Goal: Answer question/provide support: Answer question/provide support

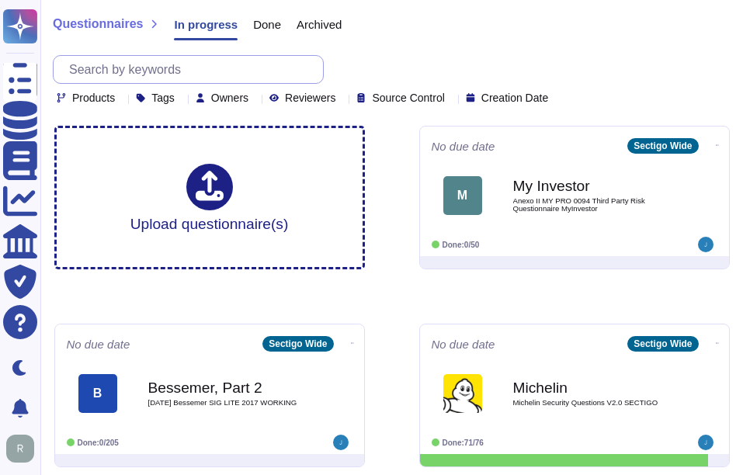
click at [129, 76] on input "text" at bounding box center [192, 69] width 262 height 27
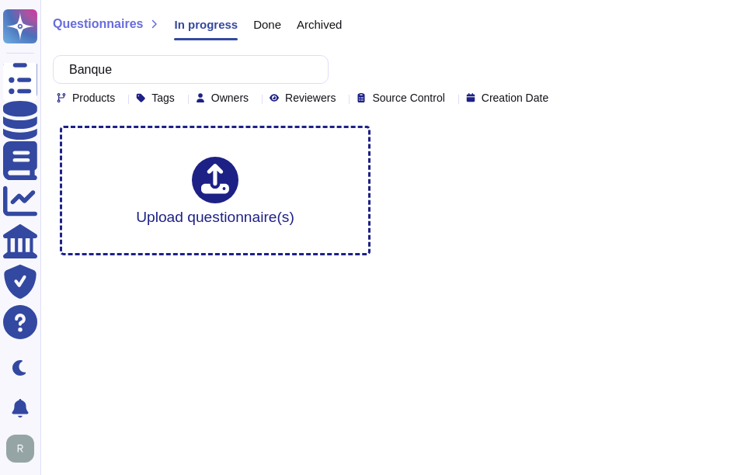
type input "Banque"
click at [258, 28] on span "Done" at bounding box center [267, 25] width 28 height 12
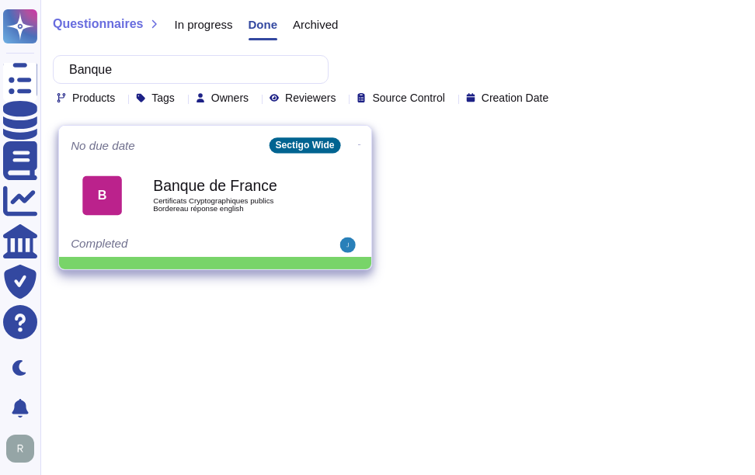
click at [250, 214] on div "Banque de France Certificats Cryptographiques publics Bordereau réponse english" at bounding box center [231, 195] width 157 height 63
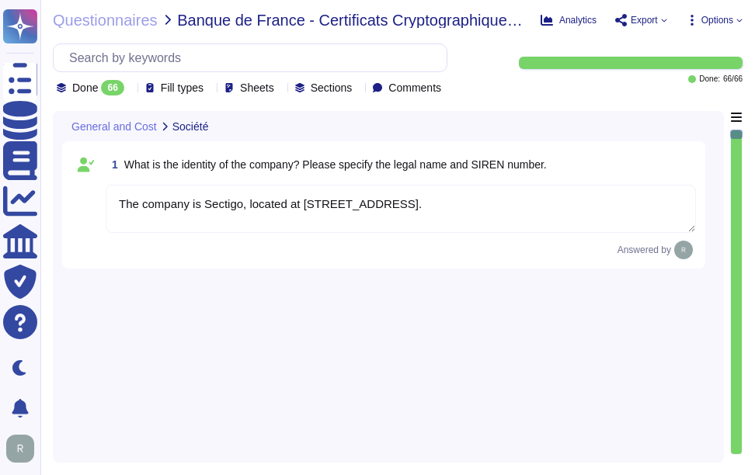
type textarea "The company is Sectigo, located at [STREET_ADDRESS]."
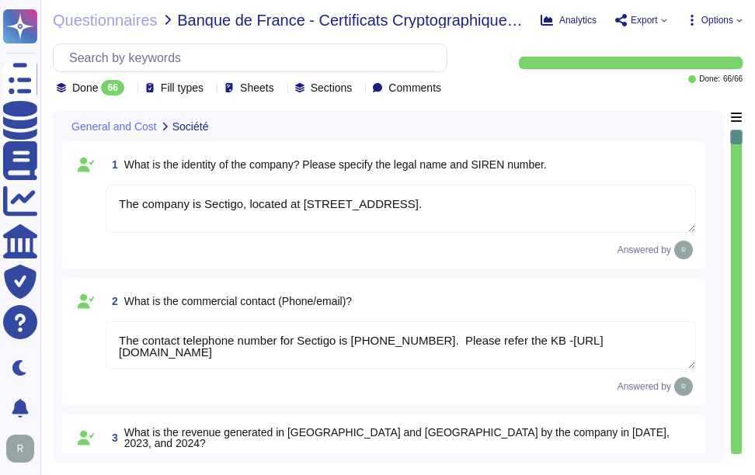
type textarea "The contact telephone number for Sectigo is [PHONE_NUMBER]. Please refer the KB…"
type textarea "We are a privately held company and do not disclose this information."
type textarea "We are privately held and do not share this information."
type textarea "Your enterprise sales representative will share the details."
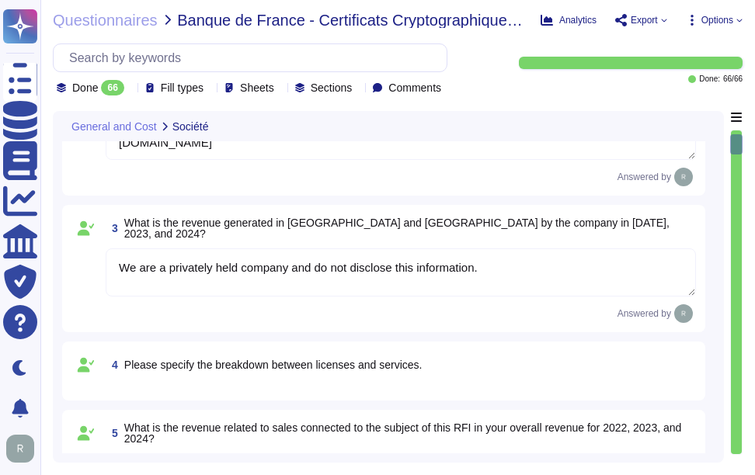
type textarea "Your enterprise sales representative will share the details."
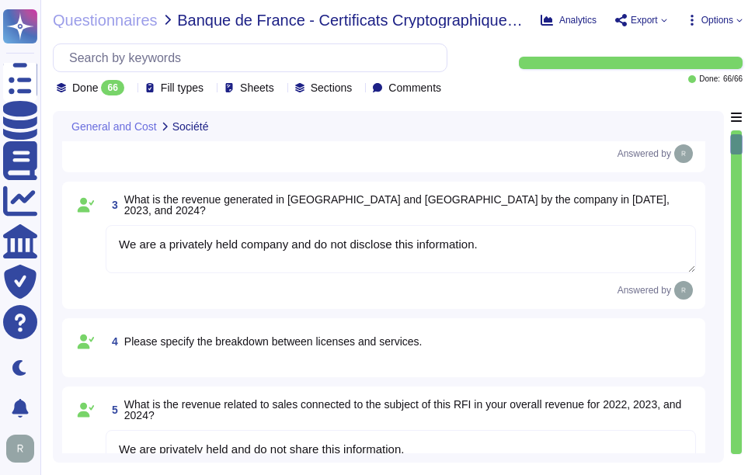
type textarea "We are privately held and do not share this information."
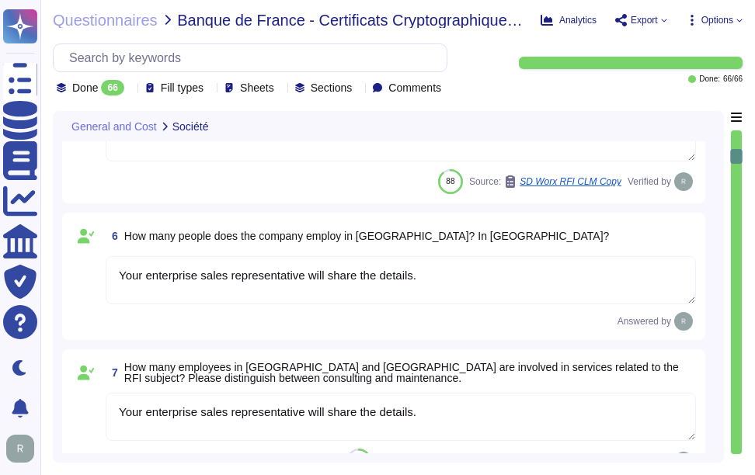
type textarea "We handle maintenance and upgrades by defining optimal times for installation, …"
type textarea "No, Sectigo is incorporated in the [GEOGRAPHIC_DATA]. Sectigo complies fully wi…"
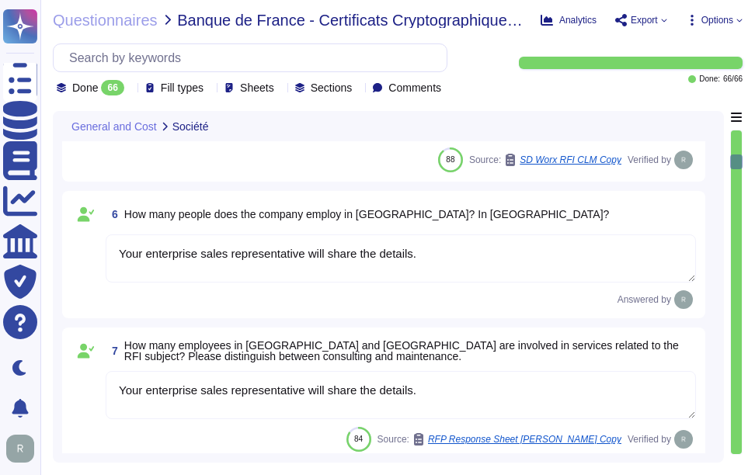
type textarea "We offer a variety of SSL authentication certificate types, including: 1. Multi…"
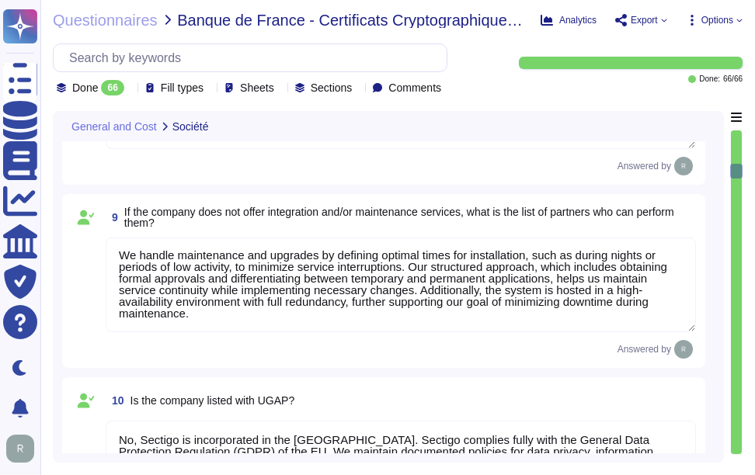
scroll to position [1320, 0]
type textarea "We offer Wildcard Certificates, which cover sub-domains of any single domain. O…"
type textarea "We offer a variety of certificates, including Organization Validation and Exten…"
type textarea "The client authentication certificate offerings include: 1. Organization Valida…"
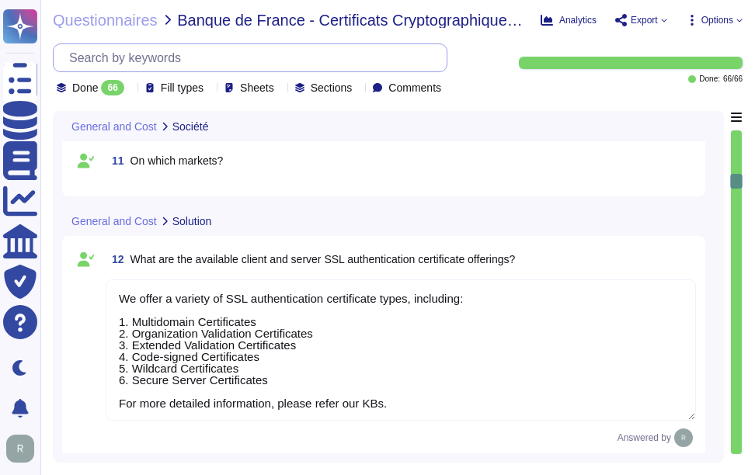
click at [217, 59] on input "text" at bounding box center [253, 57] width 385 height 27
paste input "What is the end-of-support strategy for versions?"
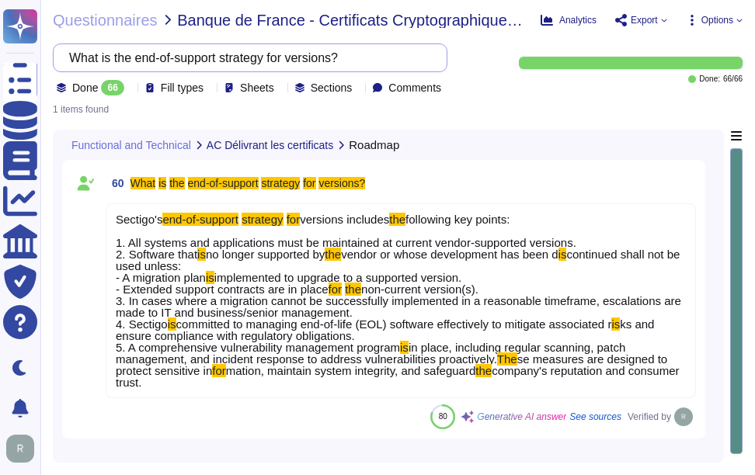
scroll to position [0, 0]
type input "What is the end-of-support strategy for versions?"
click at [377, 412] on div "60 What is the end-of-support strategy for versions? Sectigo's end-of-support s…" at bounding box center [383, 299] width 624 height 260
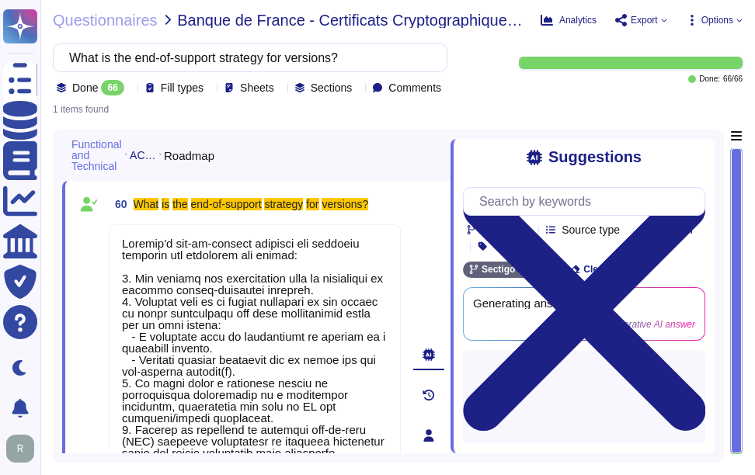
type textarea "Sectigo's end-of-support strategy for versions includes the following key point…"
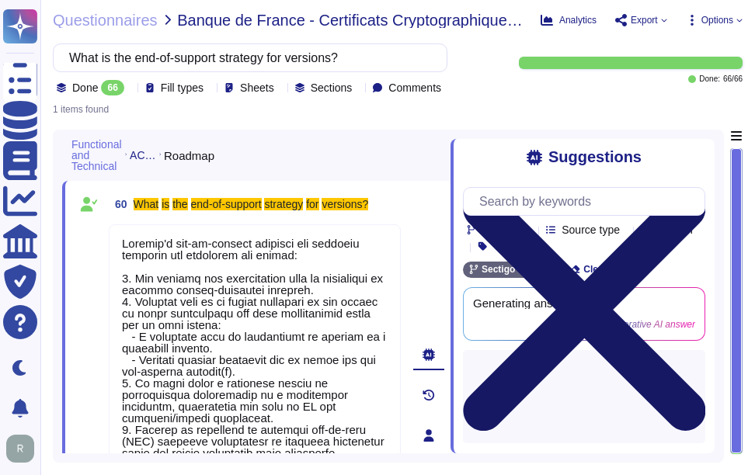
click at [699, 189] on icon at bounding box center [584, 310] width 242 height 242
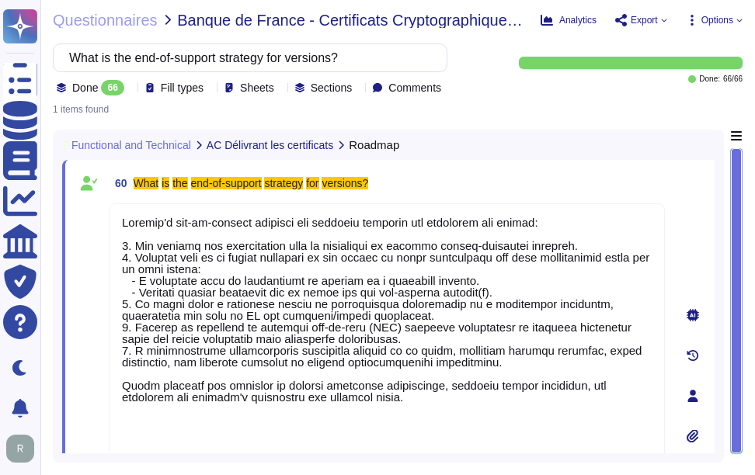
click at [419, 158] on div "Functional and Technical AC Délivrant les certificats Roadmap" at bounding box center [279, 145] width 435 height 30
click at [485, 179] on div "60 What is the end-of-support strategy for versions?" at bounding box center [387, 183] width 556 height 28
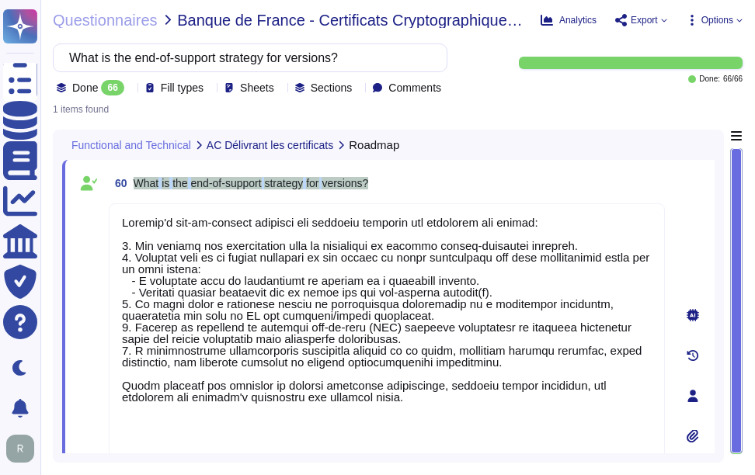
drag, startPoint x: 136, startPoint y: 183, endPoint x: 414, endPoint y: 188, distance: 278.0
click at [414, 188] on div "60 What is the end-of-support strategy for versions?" at bounding box center [387, 183] width 556 height 28
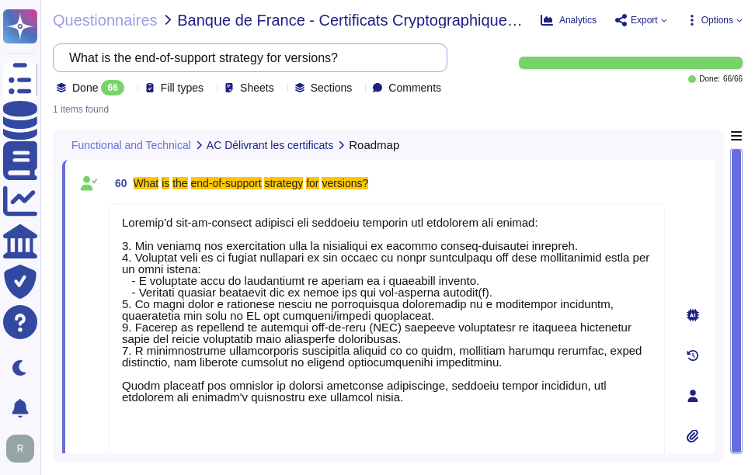
drag, startPoint x: 367, startPoint y: 58, endPoint x: -3, endPoint y: 17, distance: 372.7
click at [0, 17] on html "Questionnaires Knowledge Base Documents Analytics CAIQ / SIG Trust Center Help …" at bounding box center [377, 237] width 755 height 475
paste input "procedure for unlocking certificates used on cryptographic devices (e.g., smart…"
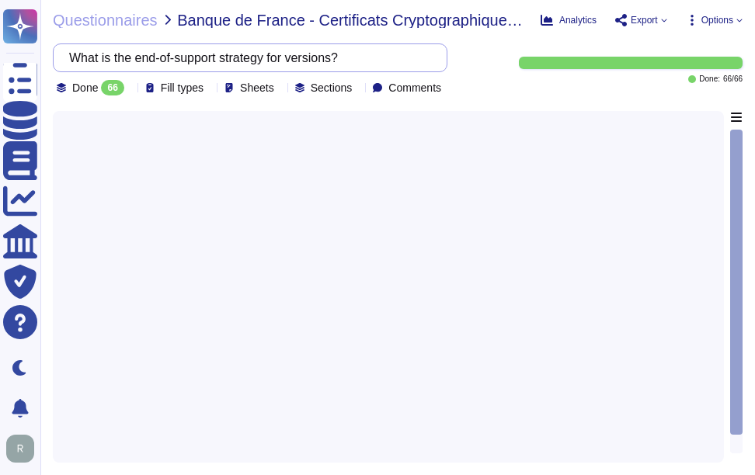
scroll to position [0, 159]
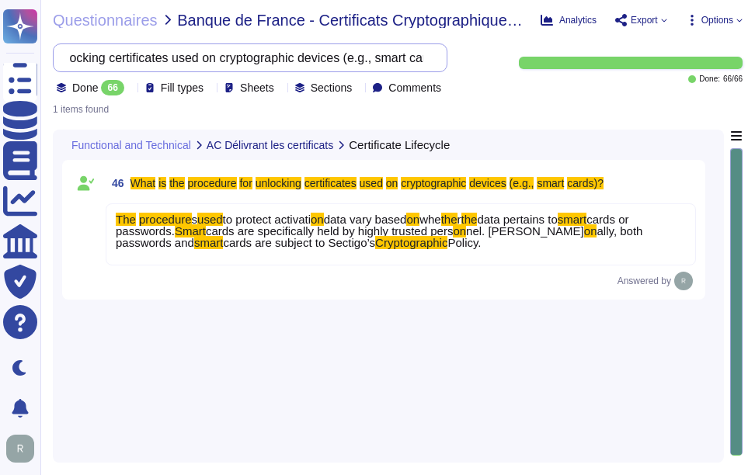
scroll to position [0, 156]
type input "What is the procedure for unlocking certificates used on cryptographic devices …"
click at [104, 19] on span "Questionnaires" at bounding box center [105, 20] width 105 height 16
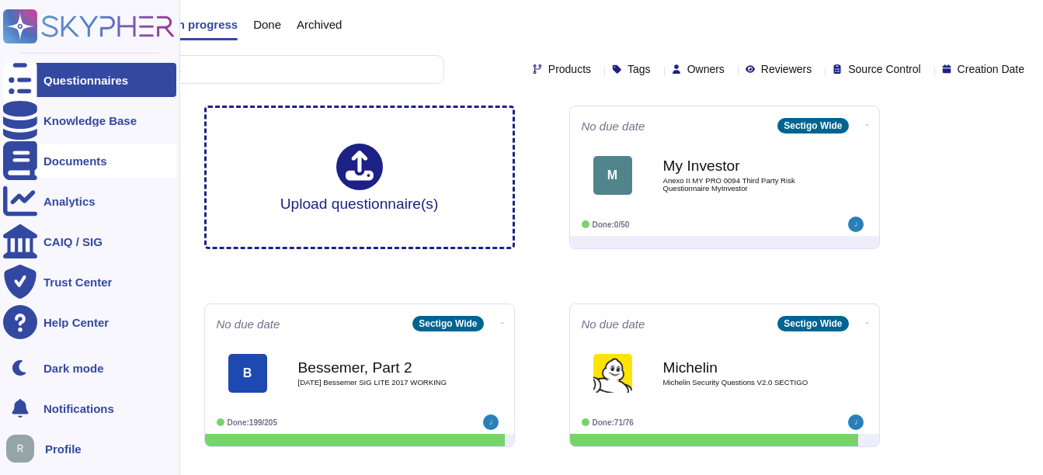
click at [80, 155] on div "Documents" at bounding box center [75, 161] width 64 height 12
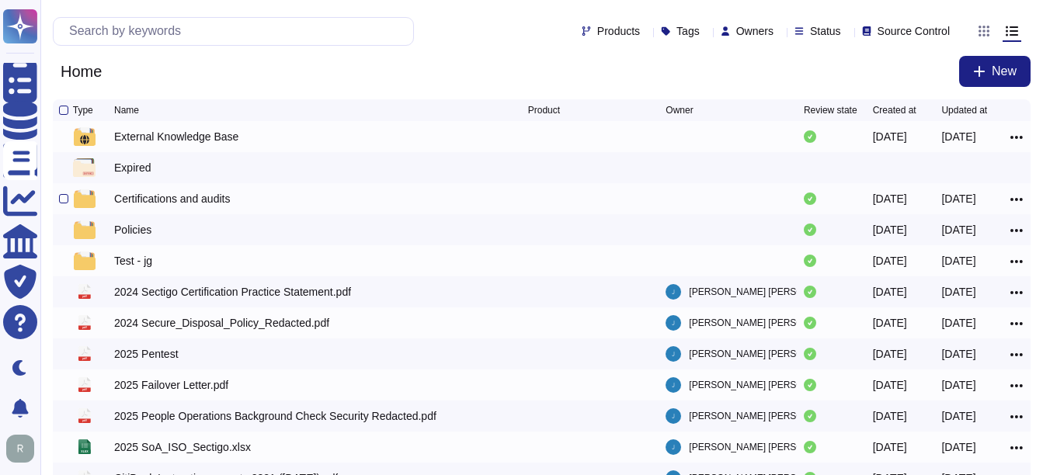
click at [142, 202] on div "Certifications and audits" at bounding box center [172, 199] width 116 height 16
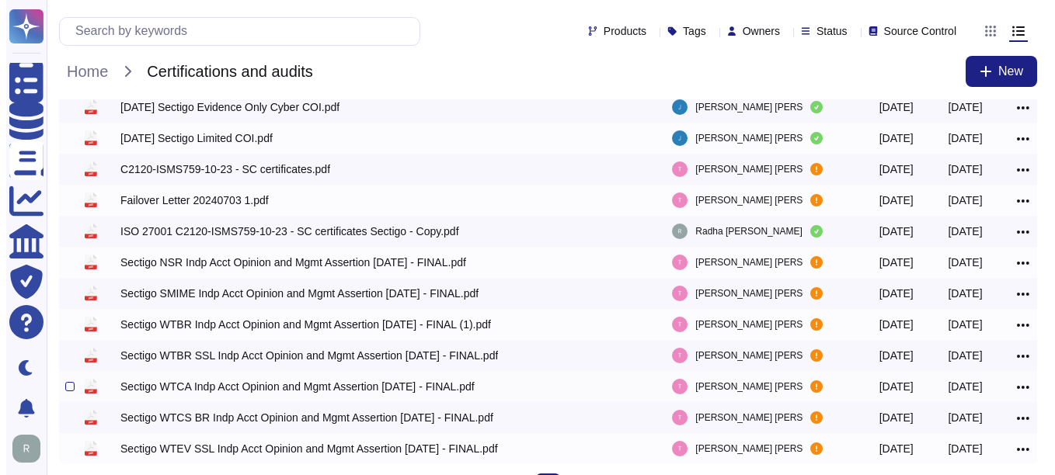
scroll to position [98, 0]
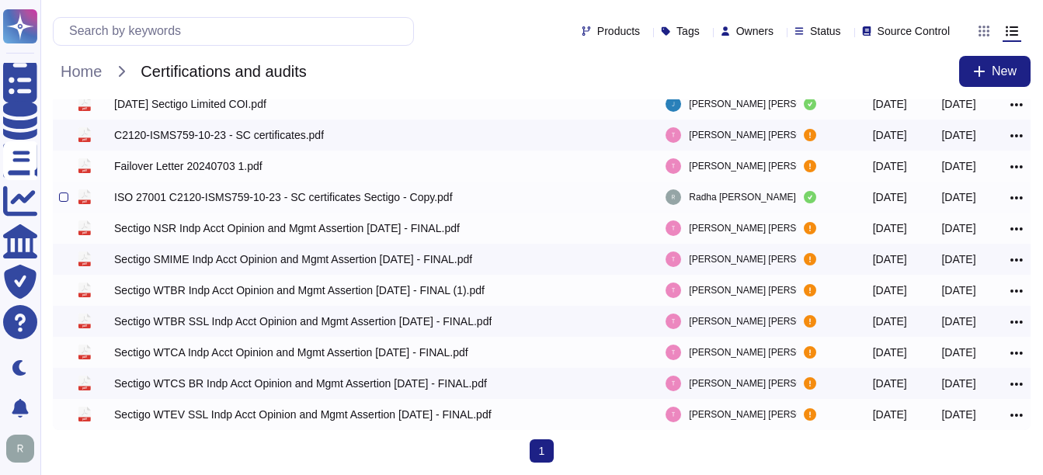
click at [179, 193] on div "ISO 27001 C2120-ISMS759-10-23 - SC certificates Sectigo - Copy.pdf" at bounding box center [283, 197] width 339 height 16
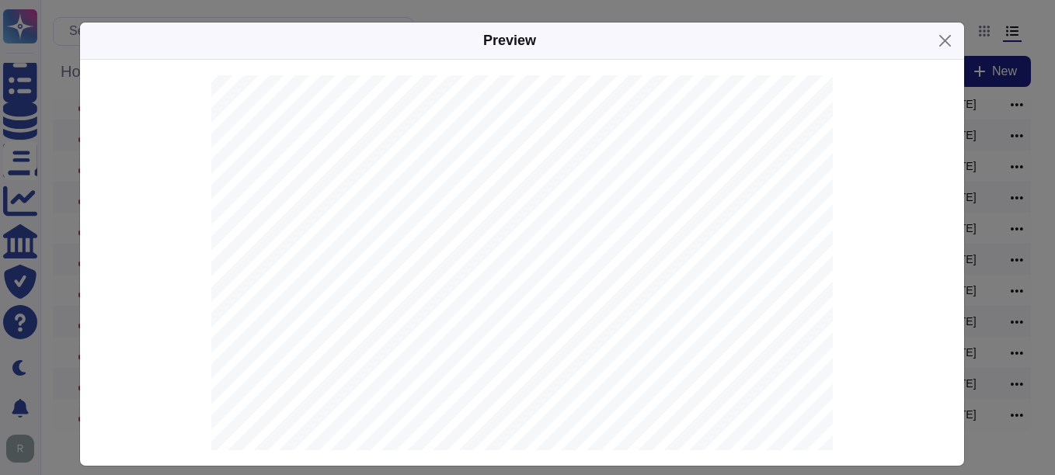
scroll to position [1393, 0]
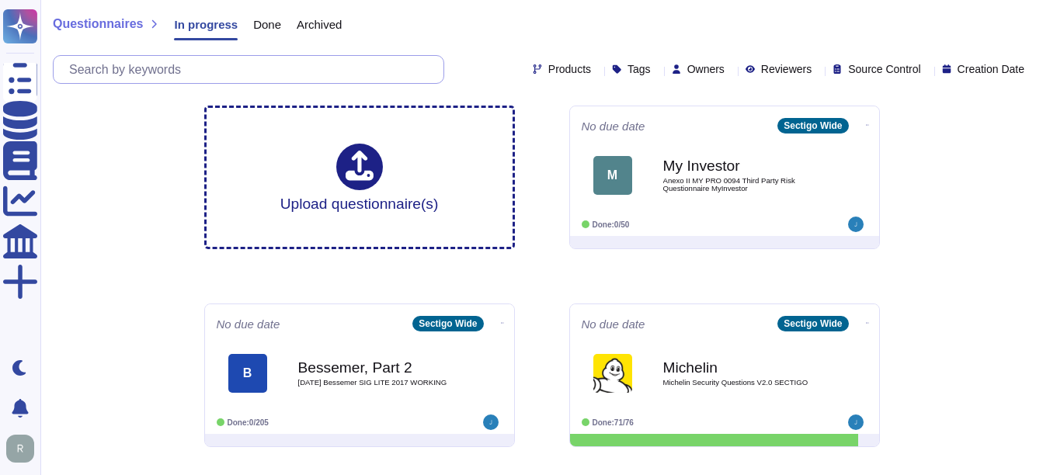
click at [236, 68] on input "text" at bounding box center [252, 69] width 382 height 27
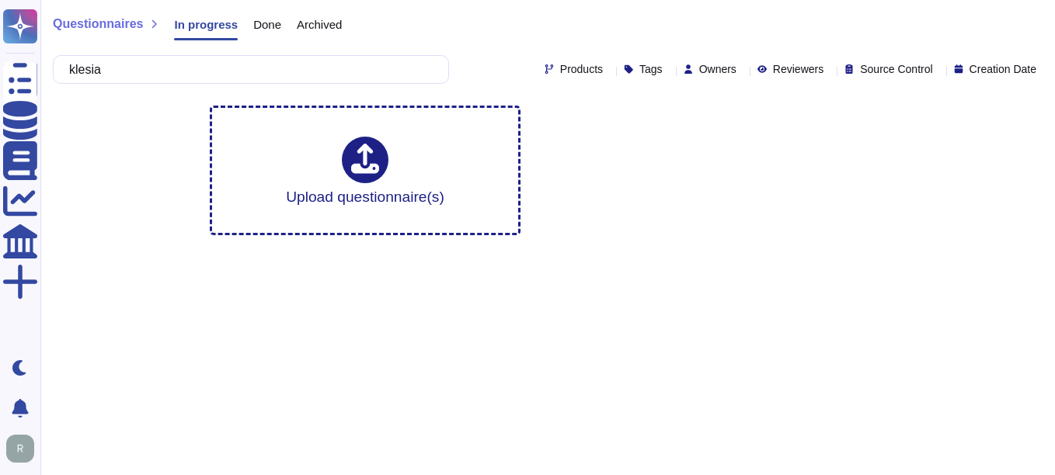
type input "klesia"
click at [270, 19] on span "Done" at bounding box center [267, 25] width 28 height 12
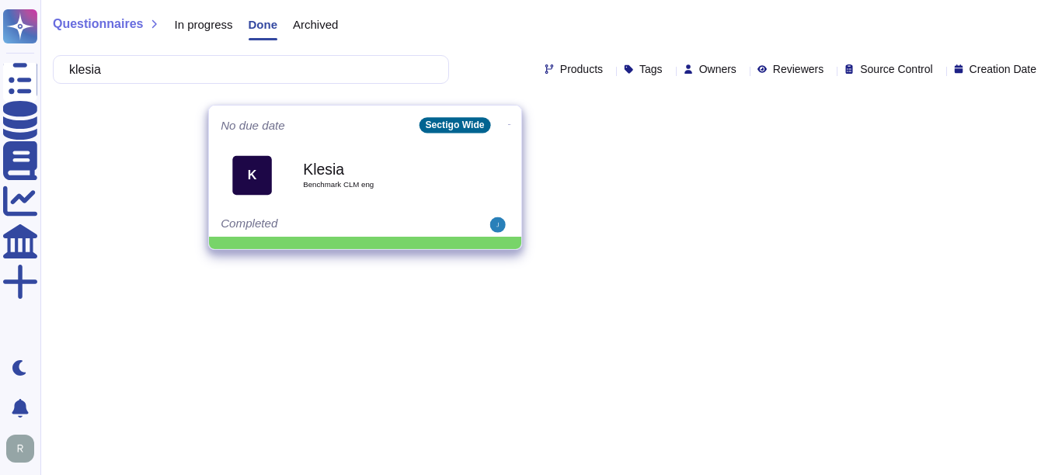
click at [377, 203] on div "Klesia Benchmark CLM eng" at bounding box center [381, 175] width 157 height 63
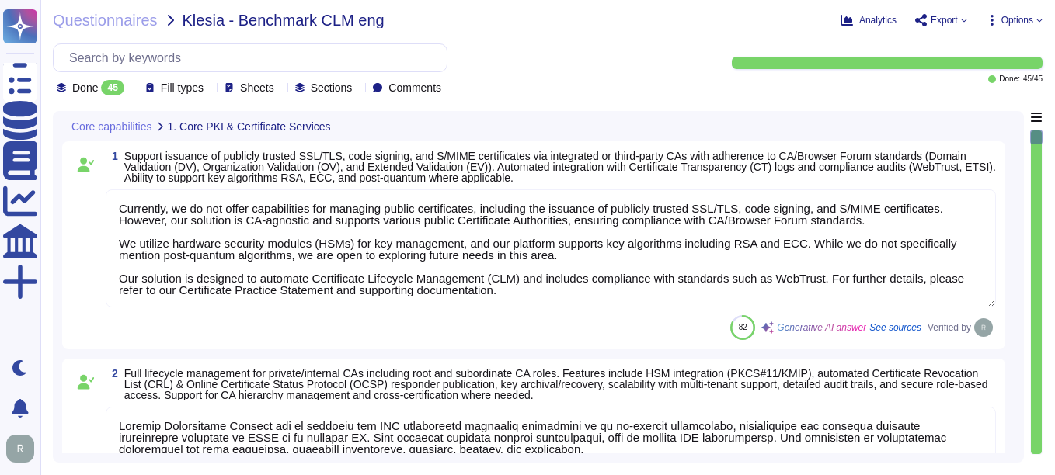
type textarea "Currently, we do not offer capabilities for managing public certificates, inclu…"
type textarea "Sectigo Certificate Manager can be utilized for TLS certificate lifecycle manag…"
type textarea "Sectigo Certificate Manager (SCM) does support handling/downloading certificate…"
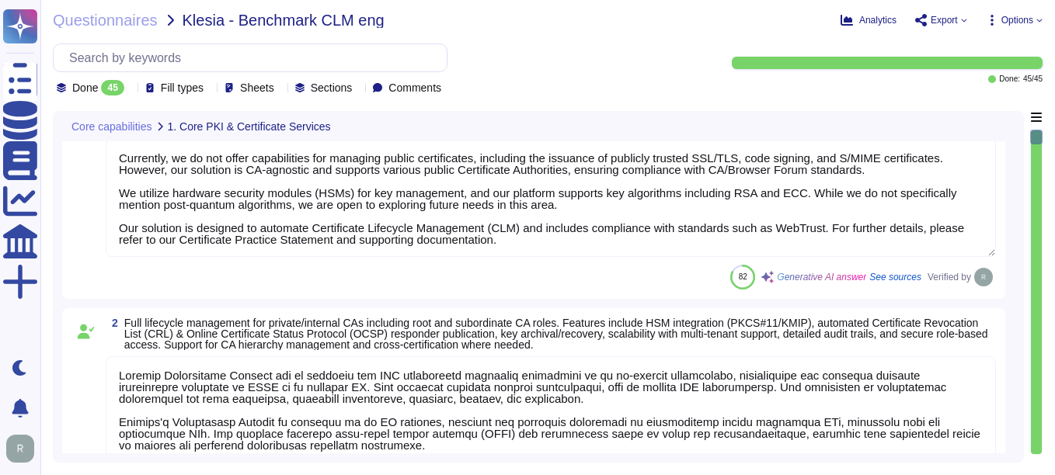
scroll to position [78, 0]
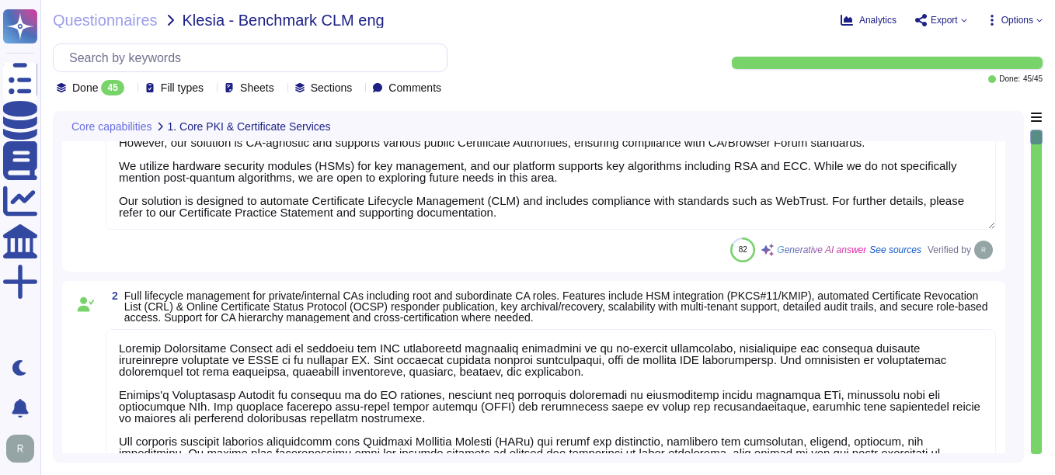
type textarea "Sectigo Certificate Manager provides robust customization options that allow ad…"
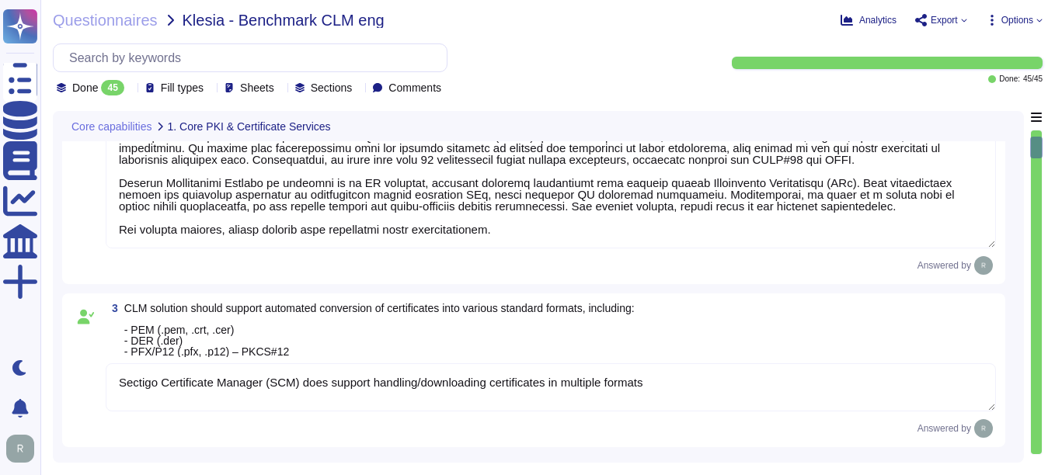
scroll to position [388, 0]
type textarea "Sectigo Certificate Manager provides automated certificate discovery by scannin…"
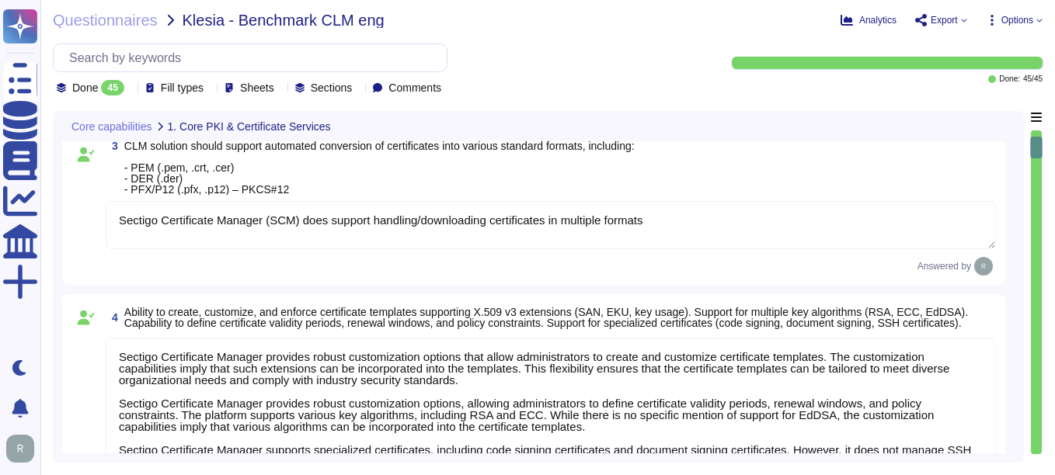
scroll to position [621, 0]
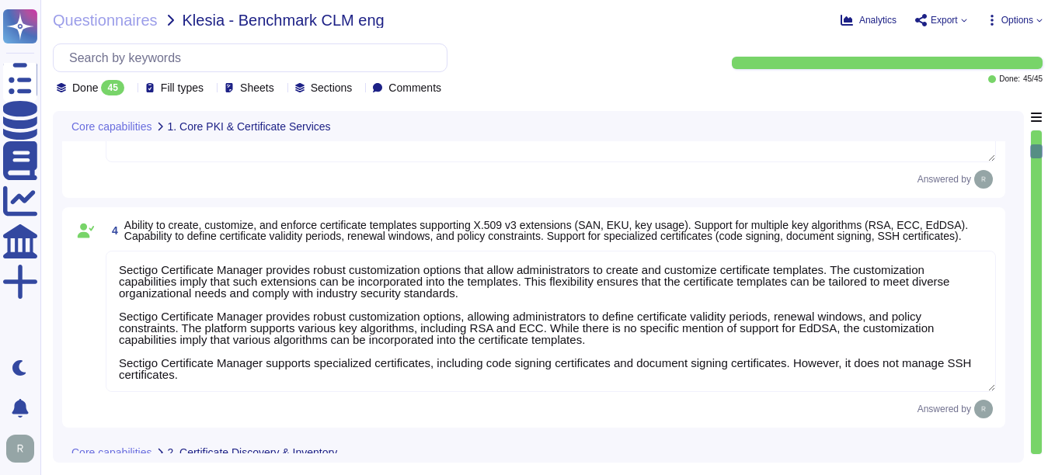
type textarea "Sectigo Certificate Manager provides a real-time inventory of all discovered ce…"
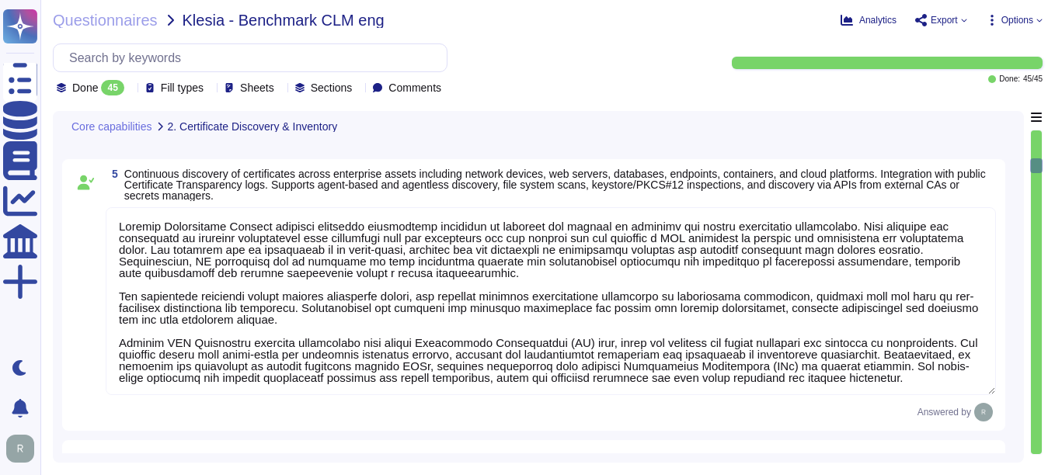
type textarea "Our Sectigo Certificate Manager (SCM) solution includes automated certificate d…"
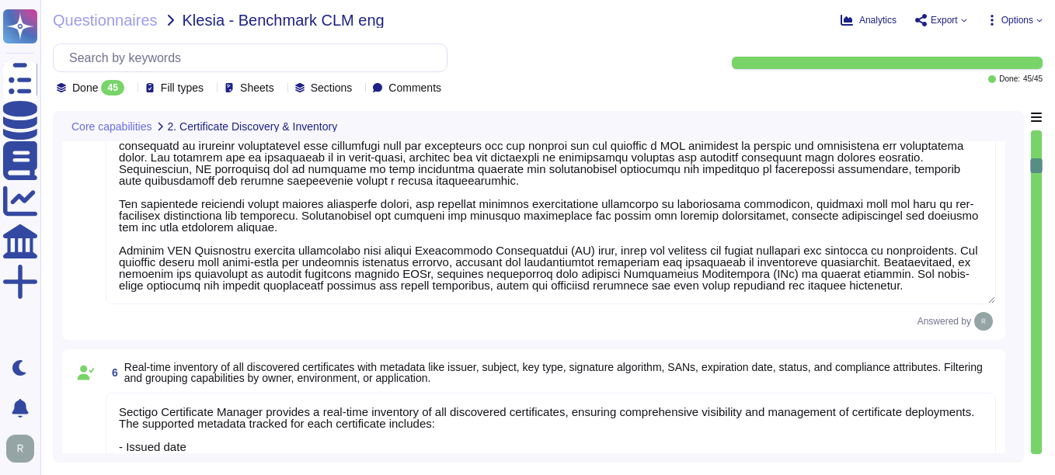
scroll to position [1165, 0]
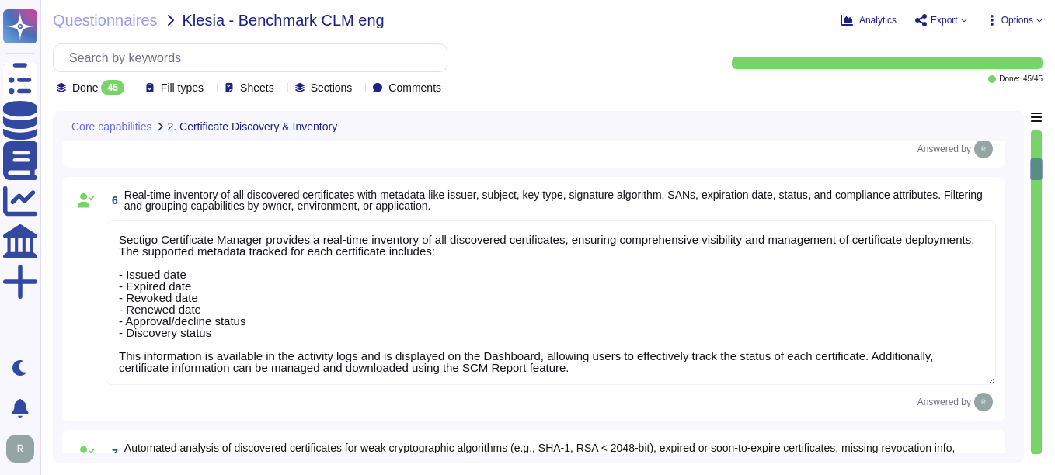
type textarea "Sectigo SCM Enterprise supports standardized certificate enrollment and lifecyc…"
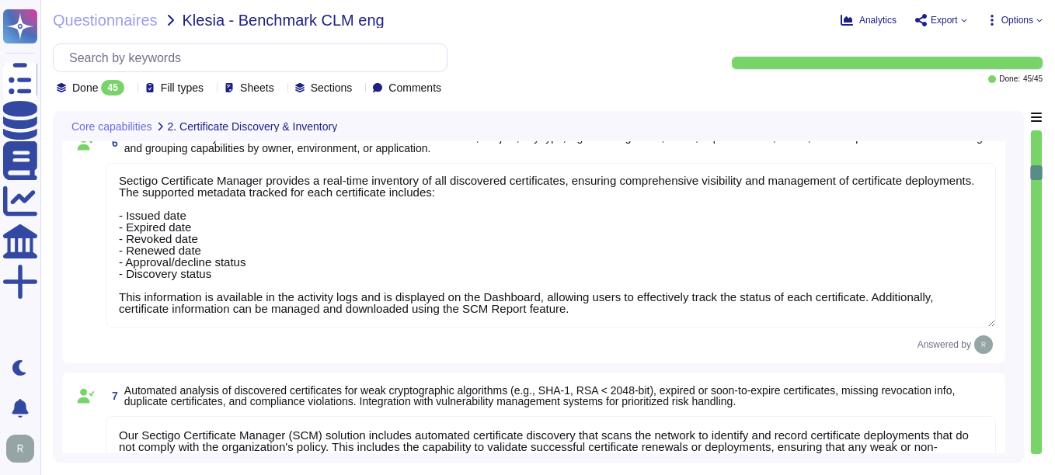
type textarea "Sectigo's Certificate Manager (SCM) provides comprehensive capabilities for man…"
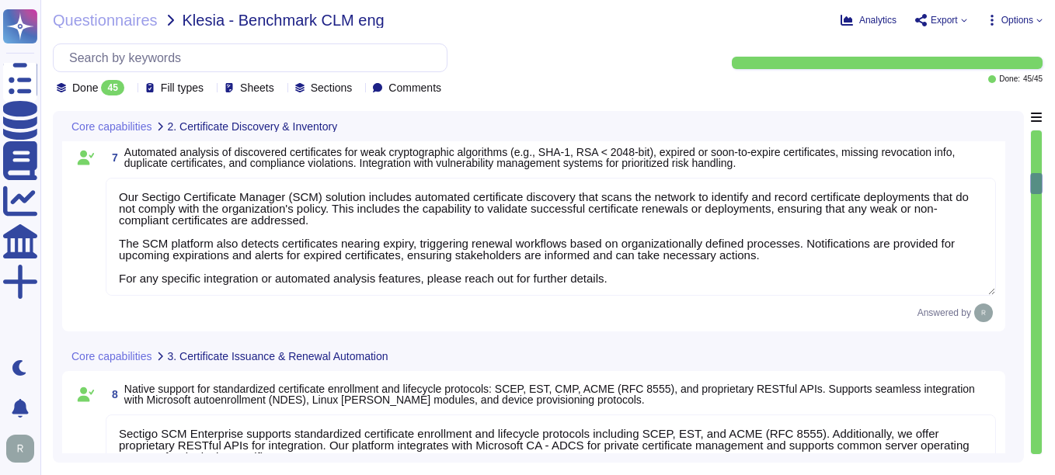
scroll to position [1631, 0]
type textarea "Our solution supports secure key management through hardware security modules (…"
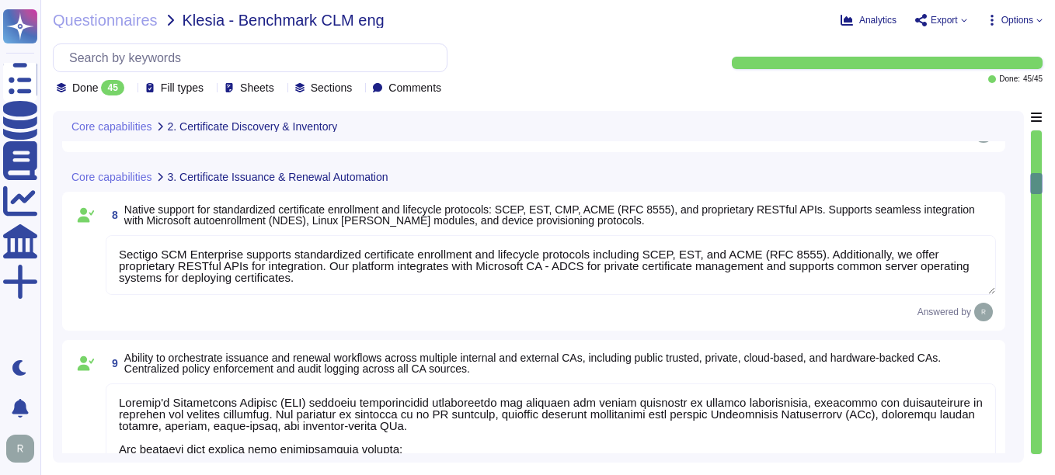
type textarea "Sectigo's Certificate Manager (SCM) provides automated discovery of certificate…"
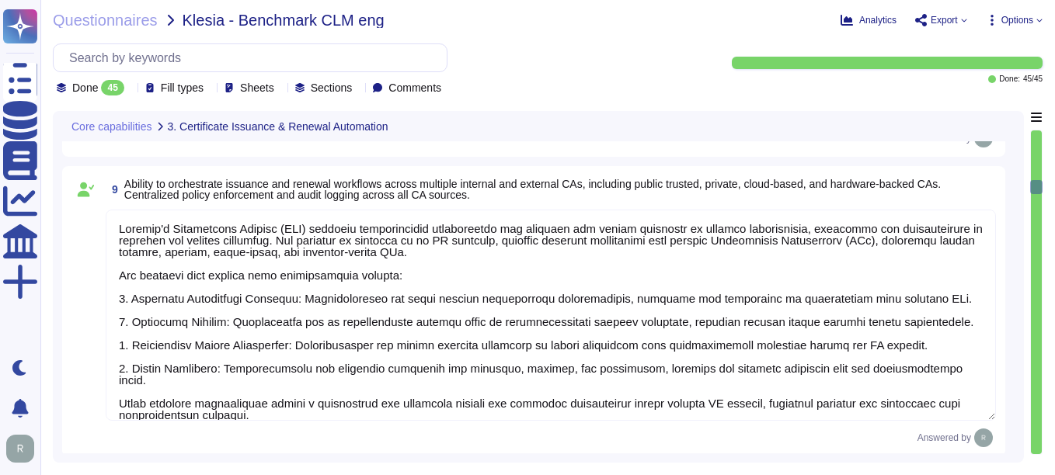
scroll to position [2, 0]
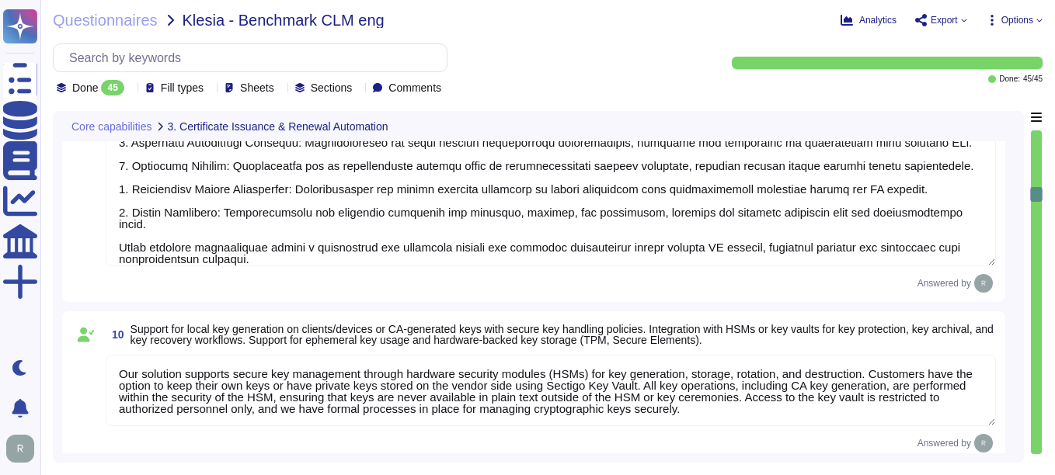
type textarea "Our key management process is designed to ensure a secure key lifecycle, which …"
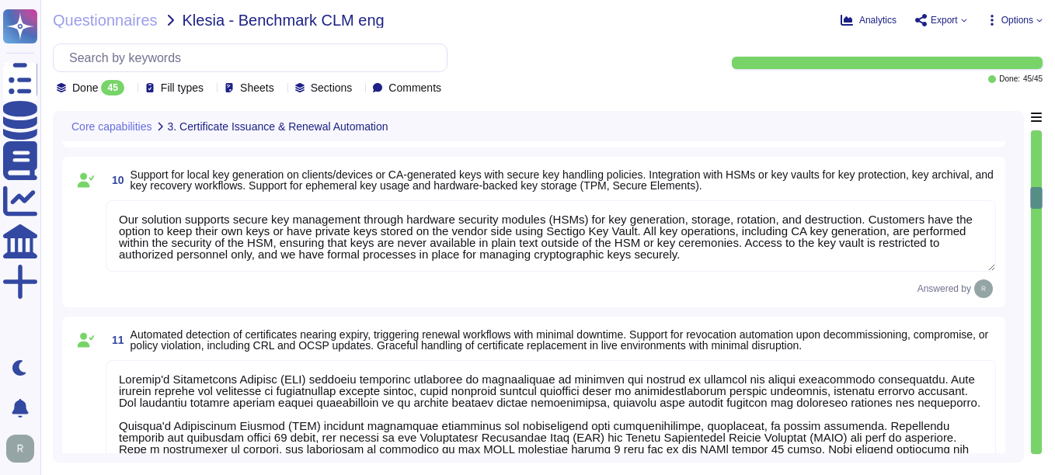
scroll to position [2097, 0]
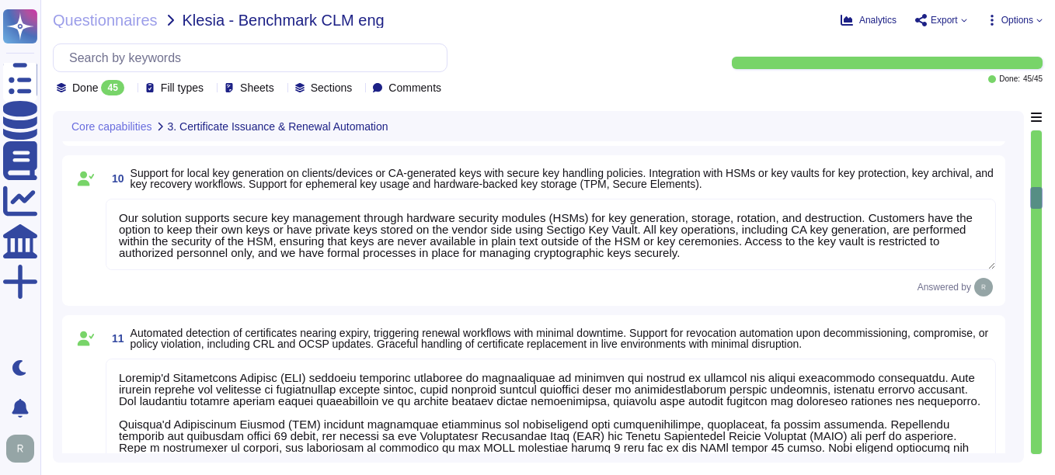
click at [396, 245] on textarea "Our solution supports secure key management through hardware security modules (…" at bounding box center [551, 234] width 890 height 71
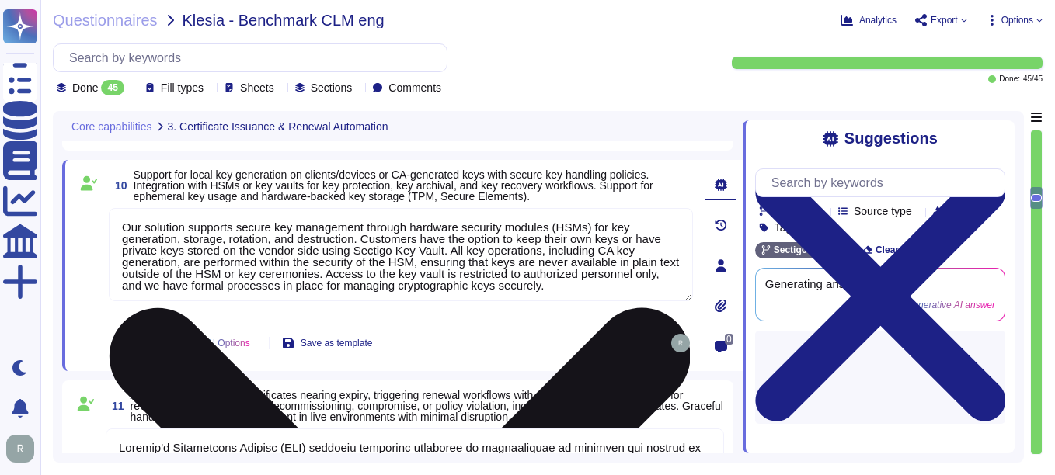
type textarea "Our key management process is designed to ensure a secure key lifecycle, which …"
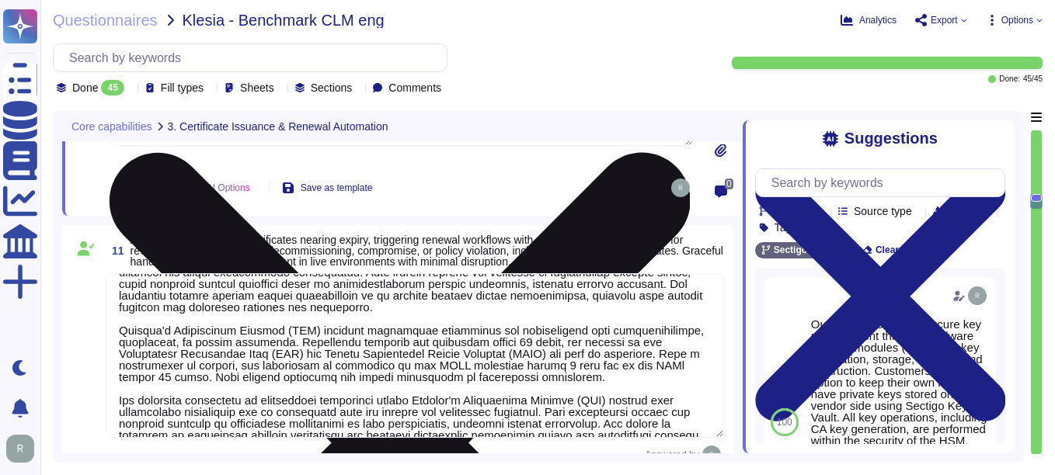
scroll to position [48, 0]
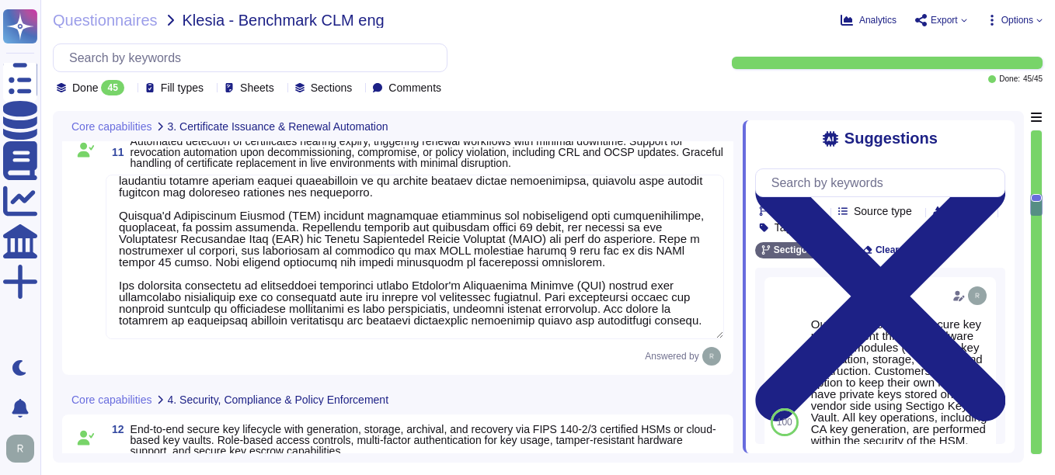
type textarea "Sectigo provides a comprehensive logging system that maintains detailed audit l…"
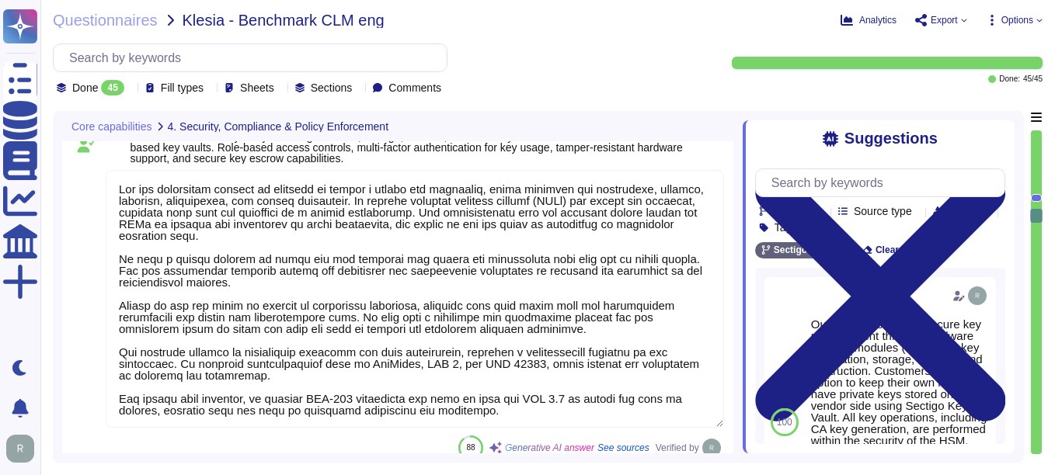
type textarea "Sectigo provides robust customization options that include the ability to chang…"
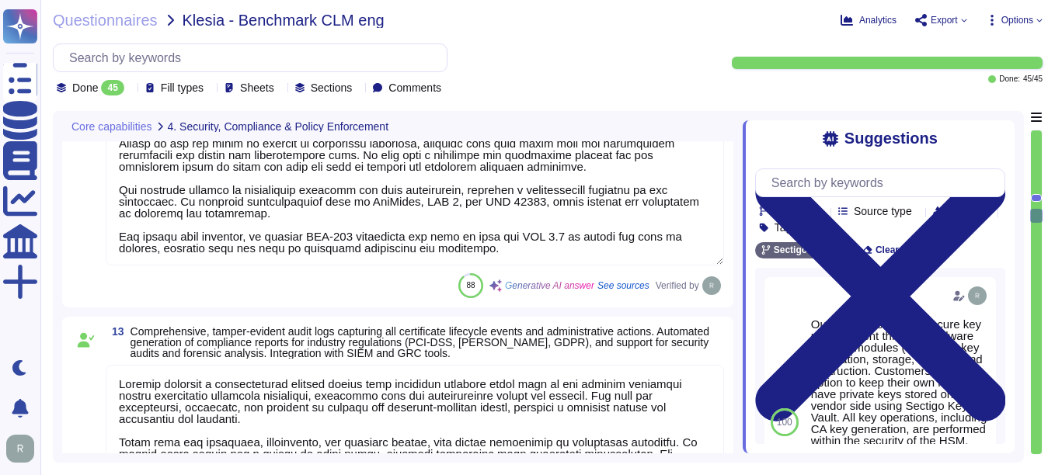
type textarea "- We maintain geographically distributed, redundant data centers located in [GE…"
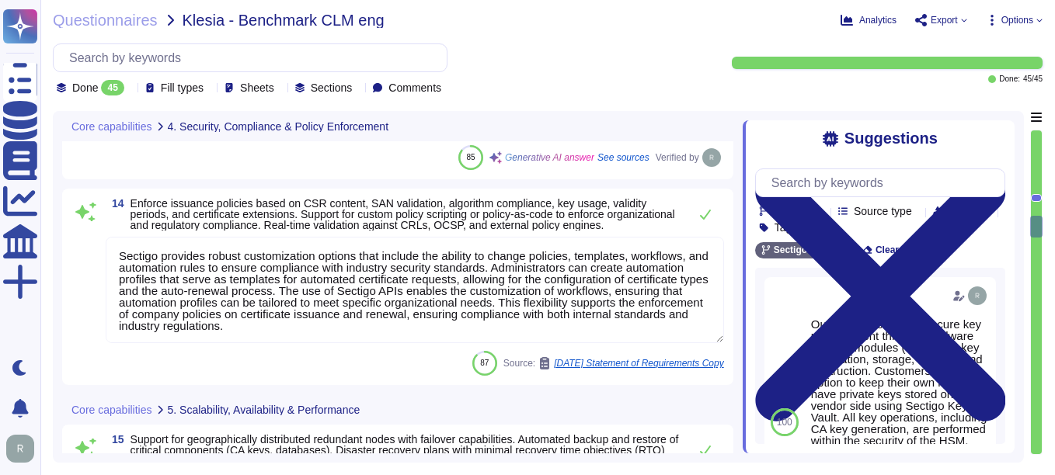
type textarea "Sectigo SCM Enterprise is scalable to manage certificates across large enterpri…"
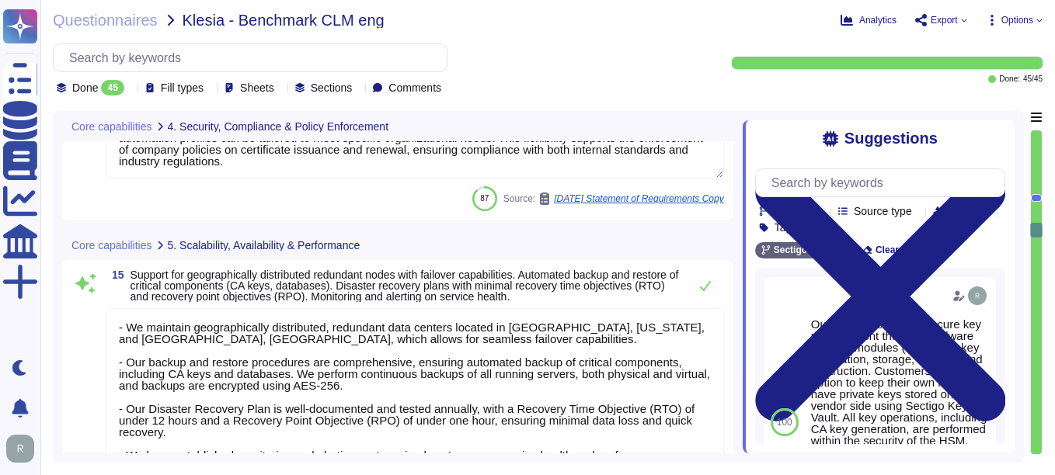
type textarea "Sectigo provides dashboards that display certificate inventory, expiring certif…"
type textarea "Sectigo provides a comprehensive logging system that maintains detailed audit l…"
type textarea "Sectigo provides robust customization options that include the ability to chang…"
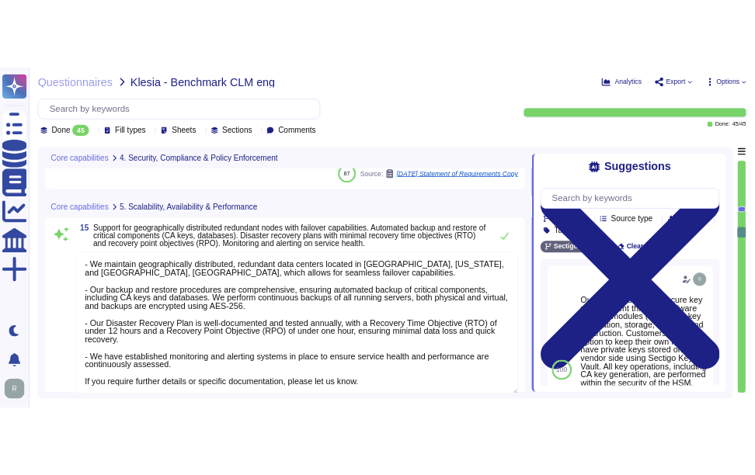
scroll to position [3417, 0]
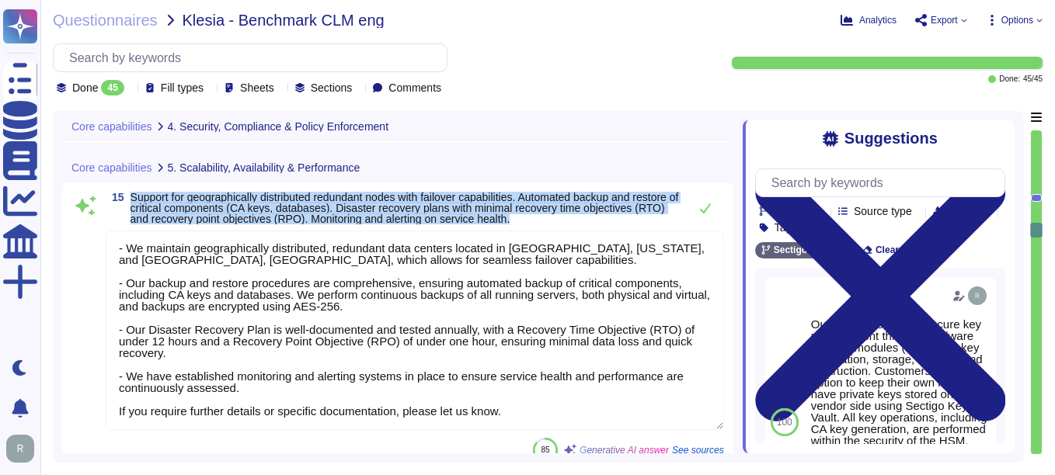
drag, startPoint x: 131, startPoint y: 206, endPoint x: 636, endPoint y: 234, distance: 505.5
click at [636, 224] on span "Support for geographically distributed redundant nodes with failover capabiliti…" at bounding box center [405, 208] width 550 height 33
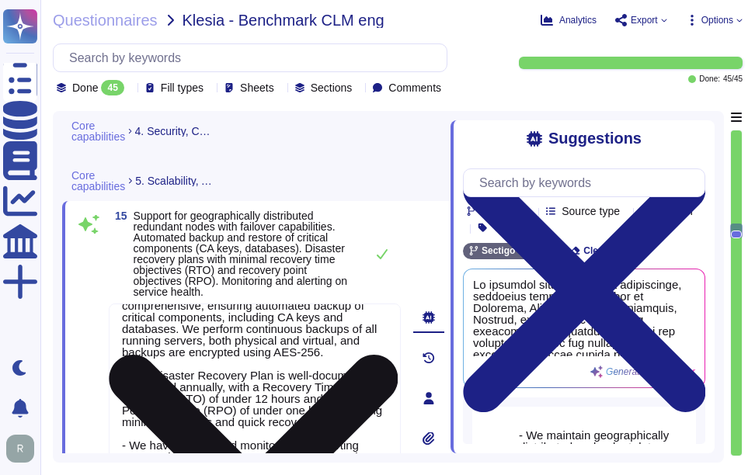
scroll to position [118, 0]
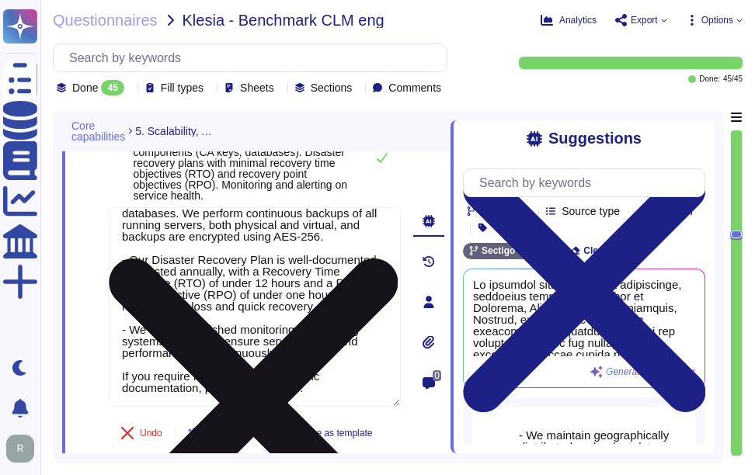
type textarea "Sectigo provides dashboards that display certificate inventory, expiring certif…"
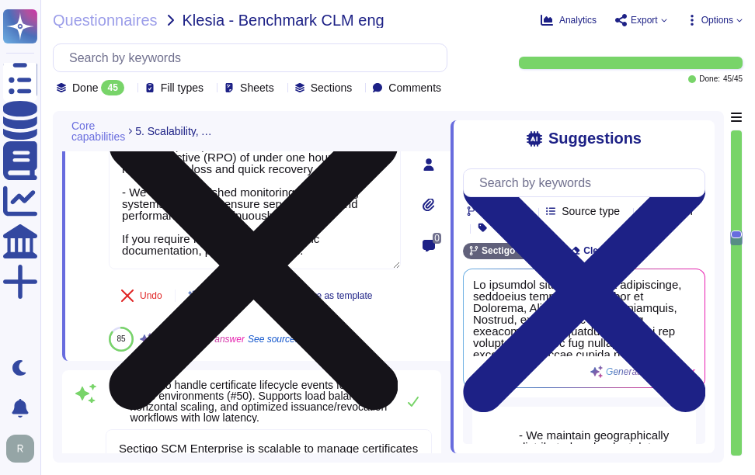
scroll to position [3805, 0]
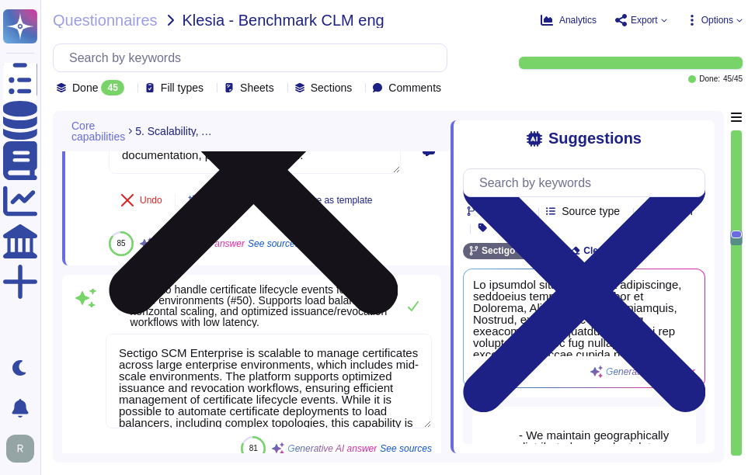
type textarea "Our SCM solution is not integrated with any AI."
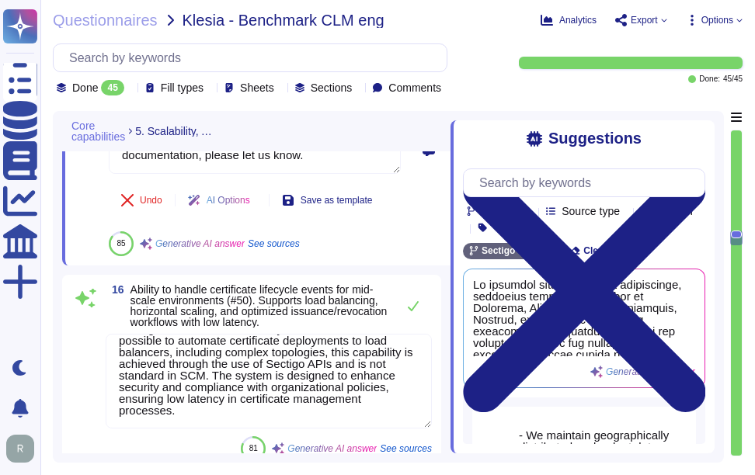
scroll to position [71, 0]
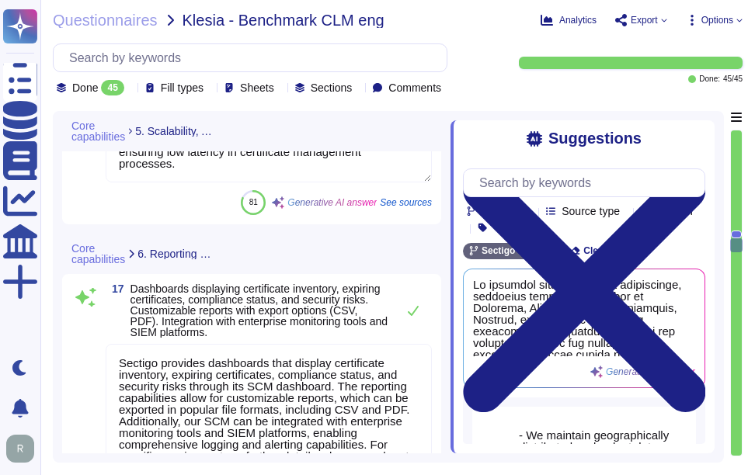
type textarea "Sectigo SCM Enterprise works and administers certificates across cloud provider…"
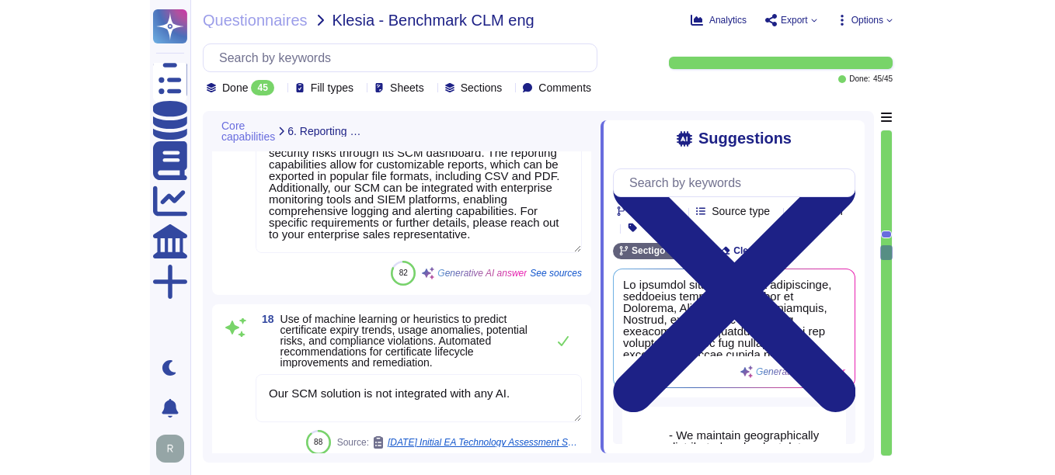
scroll to position [4271, 0]
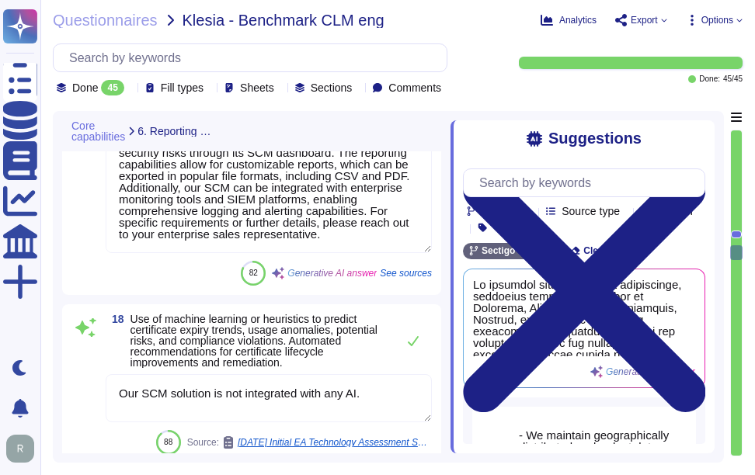
type textarea "Our solution allows for the isolation of certificate inventories, policies, and…"
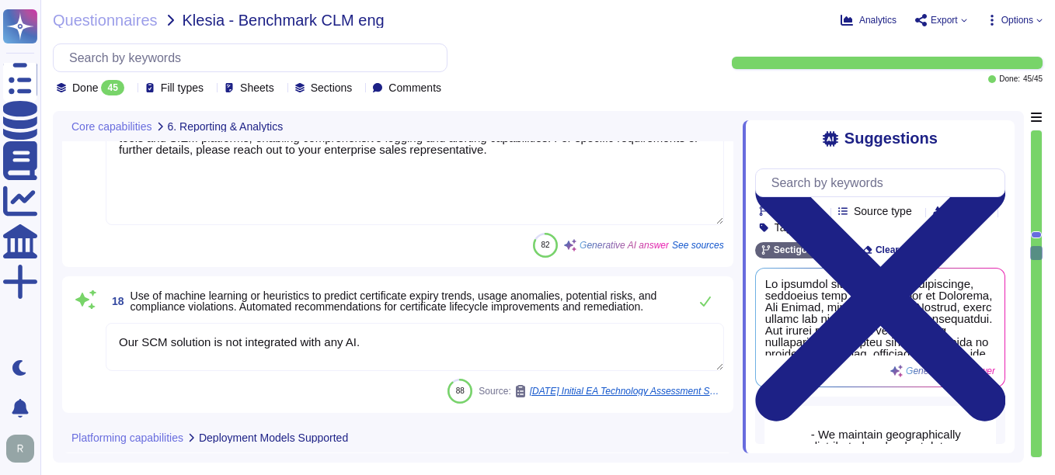
scroll to position [0, 0]
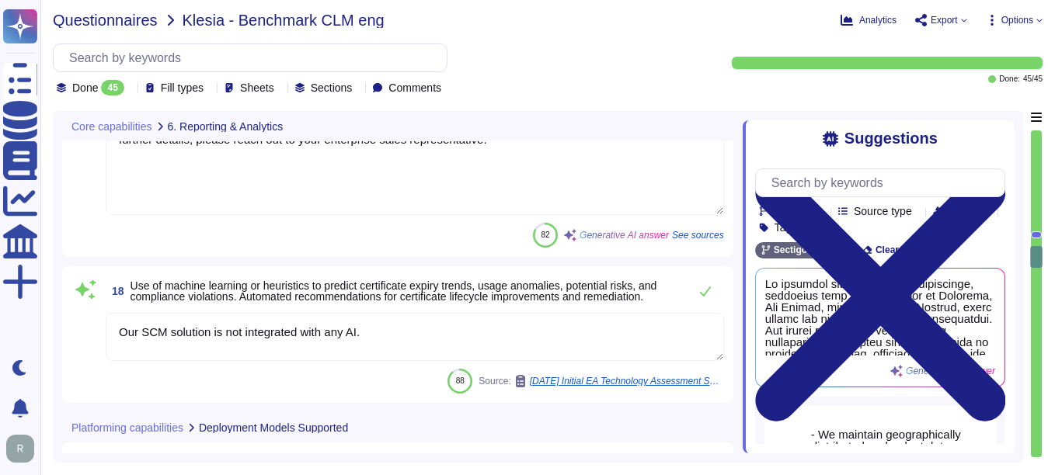
click at [105, 26] on span "Questionnaires" at bounding box center [105, 20] width 105 height 16
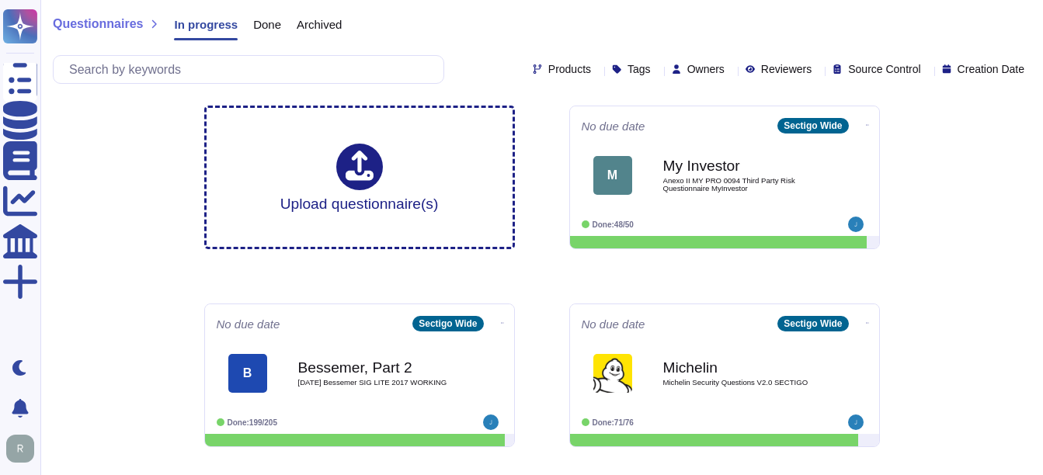
click at [263, 19] on span "Done" at bounding box center [267, 25] width 28 height 12
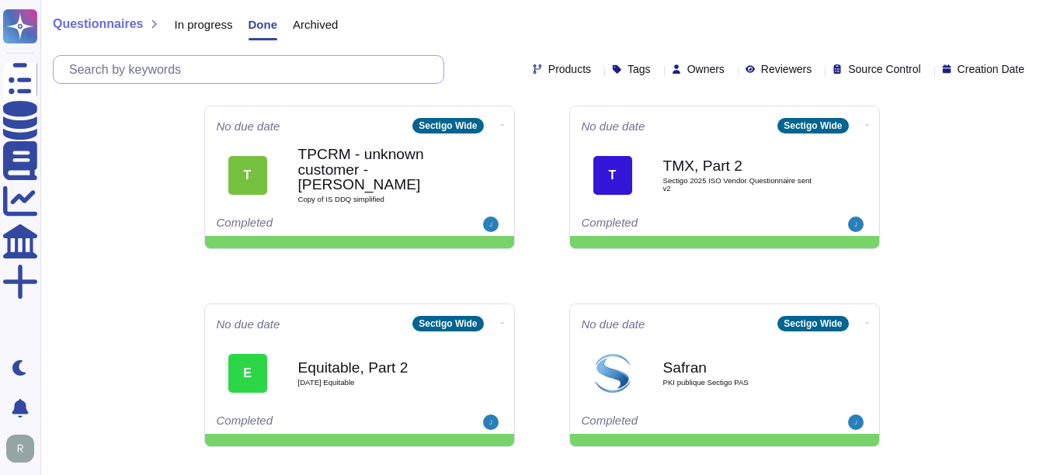
click at [144, 64] on input "text" at bounding box center [252, 69] width 382 height 27
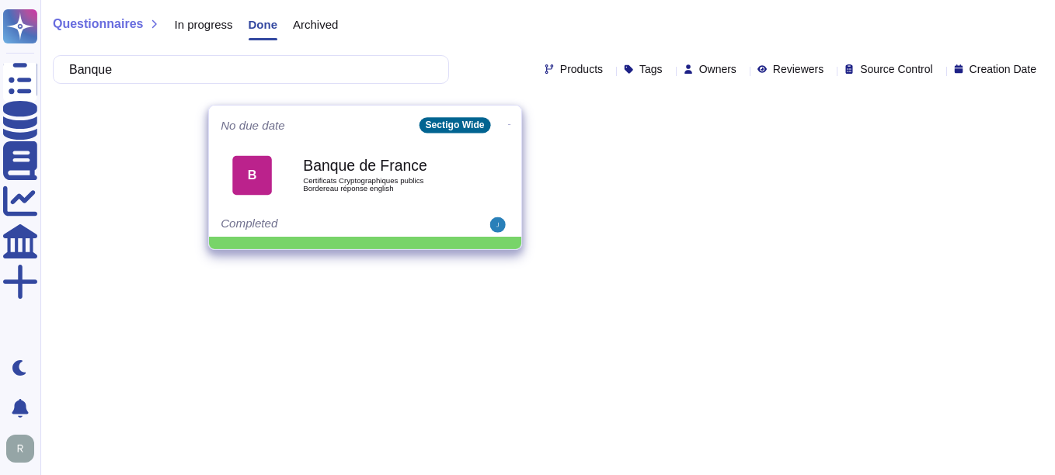
type input "Banque"
click at [314, 180] on span "Certificats Cryptographiques publics Bordereau réponse english" at bounding box center [381, 184] width 157 height 15
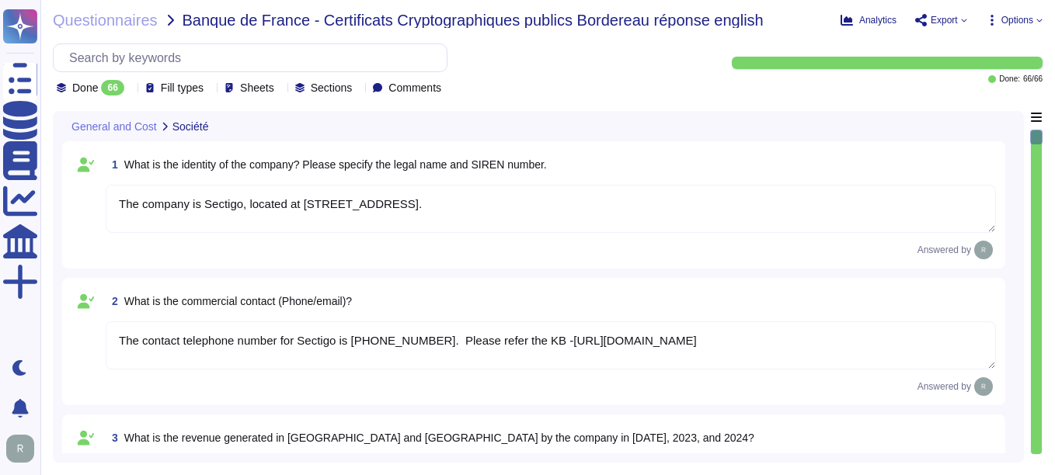
type textarea "The company is Sectigo, located at [STREET_ADDRESS]."
type textarea "The contact telephone number for Sectigo is [PHONE_NUMBER]. Please refer the KB…"
type textarea "We are a privately held company and do not disclose this information."
type textarea "We are privately held and do not share this information."
type textarea "Your enterprise sales representative will share the details."
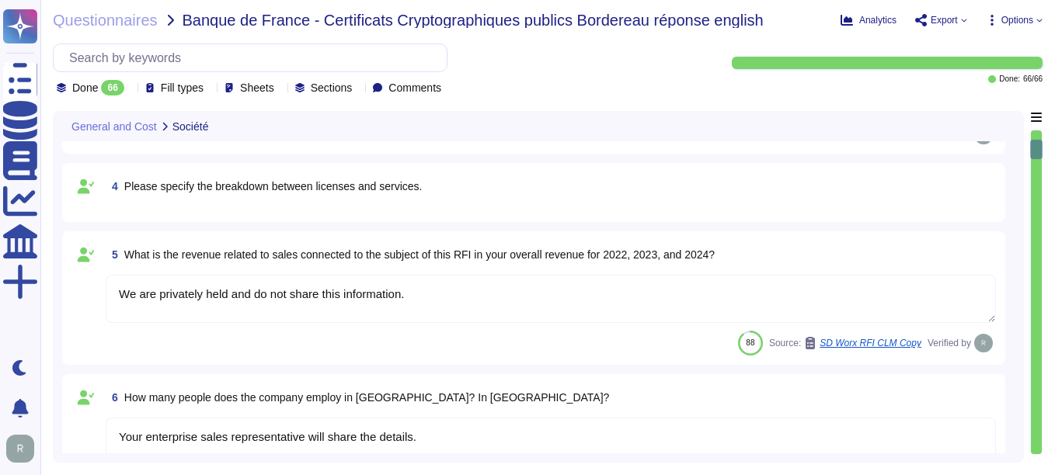
type textarea "Your enterprise sales representative will share the details."
type textarea "We are privately held and do not share this information."
type textarea "We handle maintenance and upgrades by defining optimal times for installation, …"
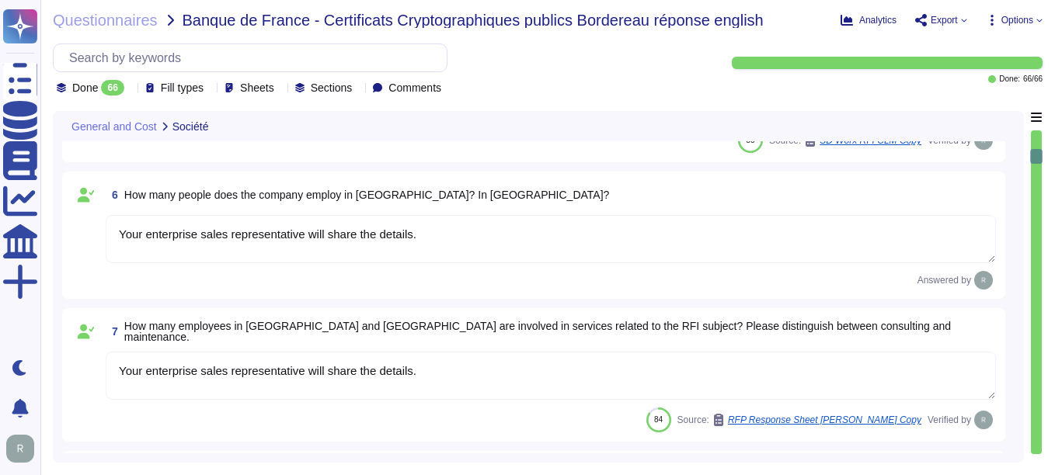
type textarea "No, Sectigo is incorporated in the [GEOGRAPHIC_DATA]. Sectigo complies fully wi…"
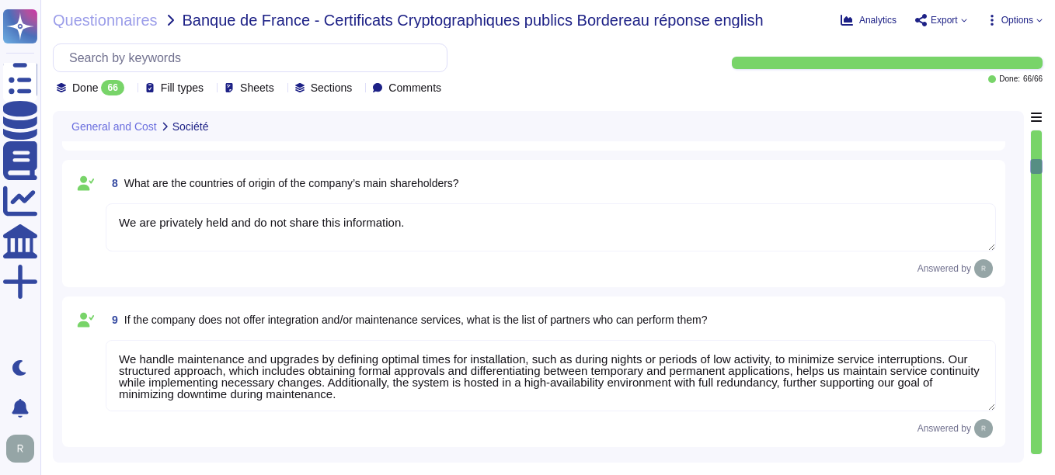
type textarea "We offer a variety of SSL authentication certificate types, including: 1. Multi…"
click at [142, 53] on input "text" at bounding box center [253, 57] width 385 height 27
paste input "What is the end-of-support strategy for versions?"
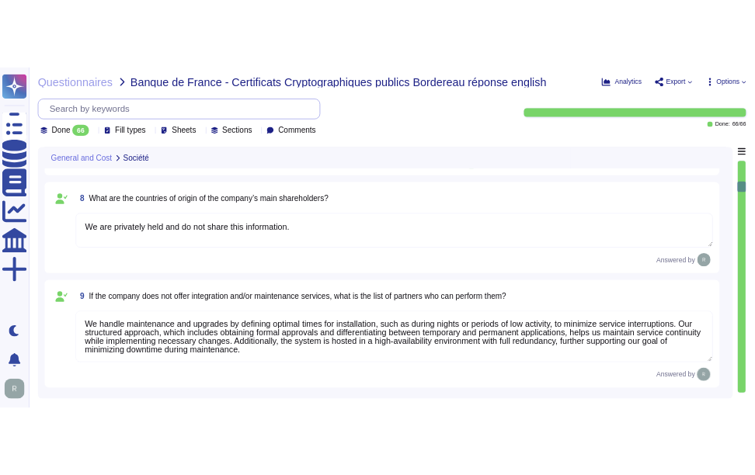
scroll to position [0, 0]
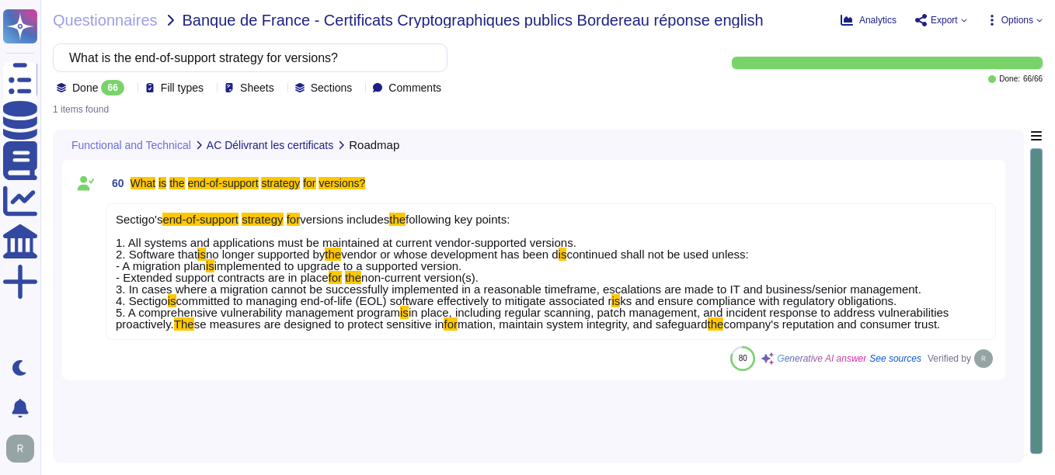
type input "What is the end-of-support strategy for versions?"
click at [471, 194] on div "60 What is the end-of-support strategy for versions?" at bounding box center [551, 183] width 890 height 28
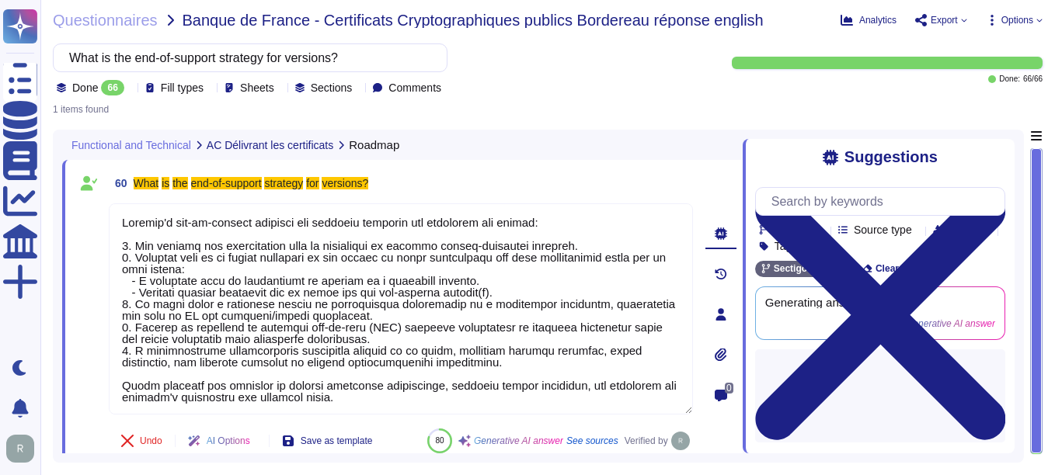
type textarea "Sectigo's end-of-support strategy for versions includes the following key point…"
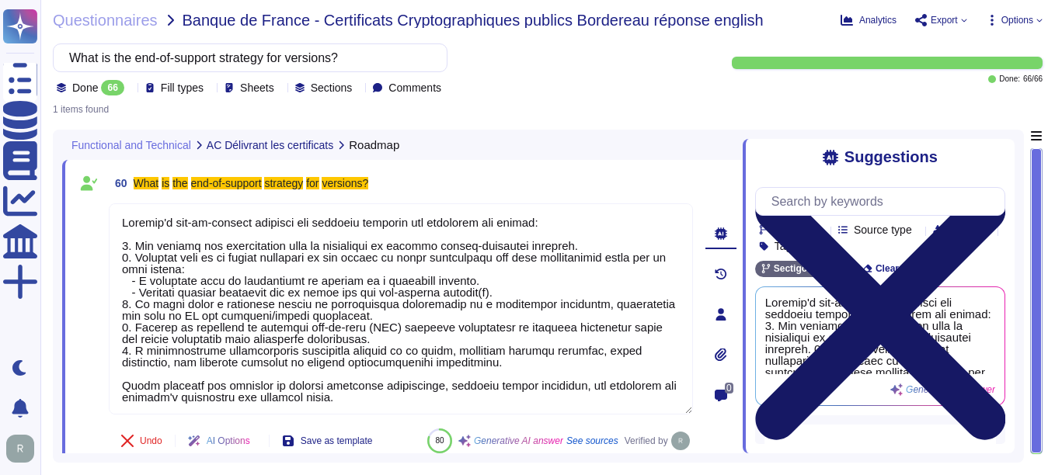
click at [990, 155] on icon at bounding box center [880, 315] width 250 height 334
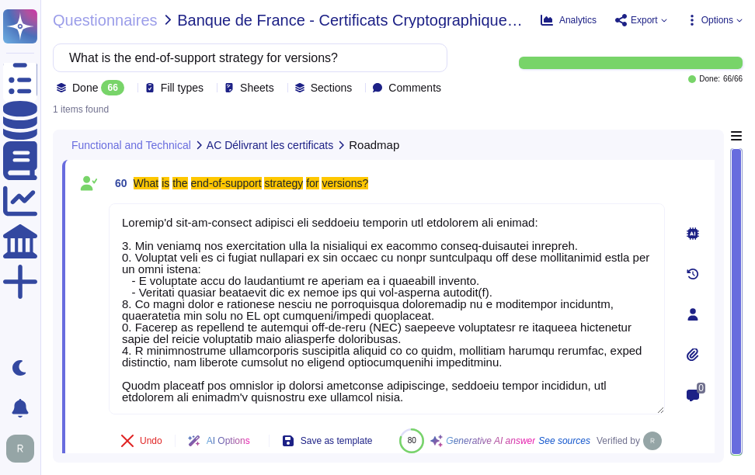
click at [182, 194] on span "60 What is the end-of-support strategy for versions?" at bounding box center [238, 183] width 259 height 28
click at [137, 177] on mark "What" at bounding box center [147, 183] width 26 height 12
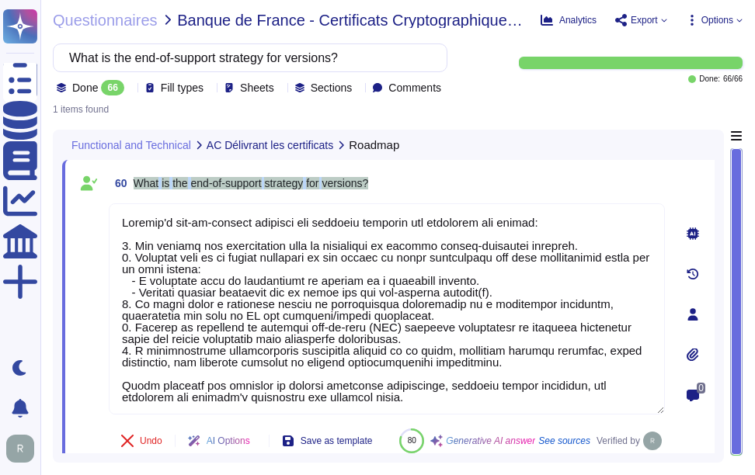
drag, startPoint x: 136, startPoint y: 182, endPoint x: 447, endPoint y: 187, distance: 311.4
click at [447, 187] on div "60 What is the end-of-support strategy for versions?" at bounding box center [387, 183] width 556 height 28
click at [246, 175] on span "60 What is the end-of-support strategy for versions?" at bounding box center [238, 183] width 259 height 28
drag, startPoint x: 136, startPoint y: 180, endPoint x: 450, endPoint y: 185, distance: 313.8
click at [450, 185] on div "60 What is the end-of-support strategy for versions?" at bounding box center [387, 183] width 556 height 28
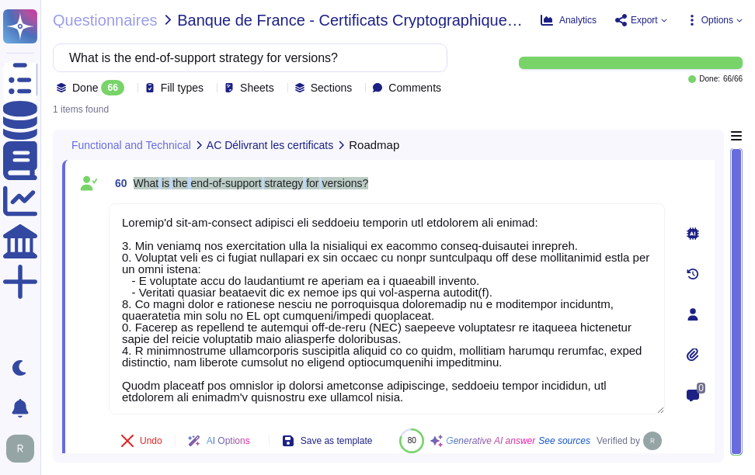
click at [491, 161] on div "60 What is the end-of-support strategy for versions? Undo AI Options Save as te…" at bounding box center [388, 314] width 652 height 309
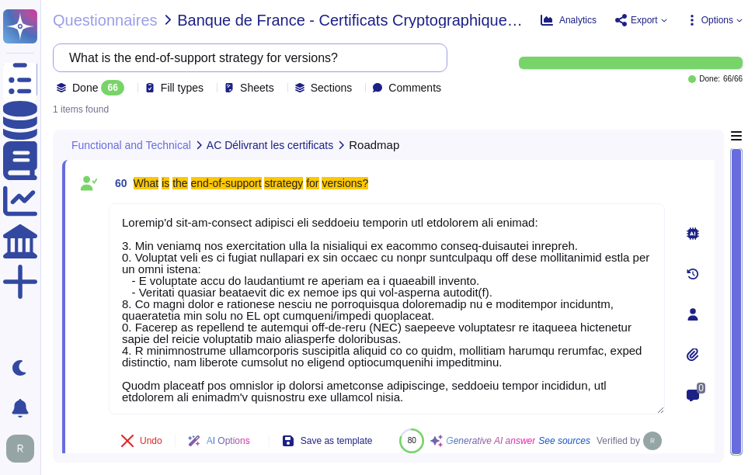
click at [398, 54] on input "What is the end-of-support strategy for versions?" at bounding box center [246, 57] width 370 height 27
paste input "procedure for unlocking certificates used on cryptographic devices (e.g., smart…"
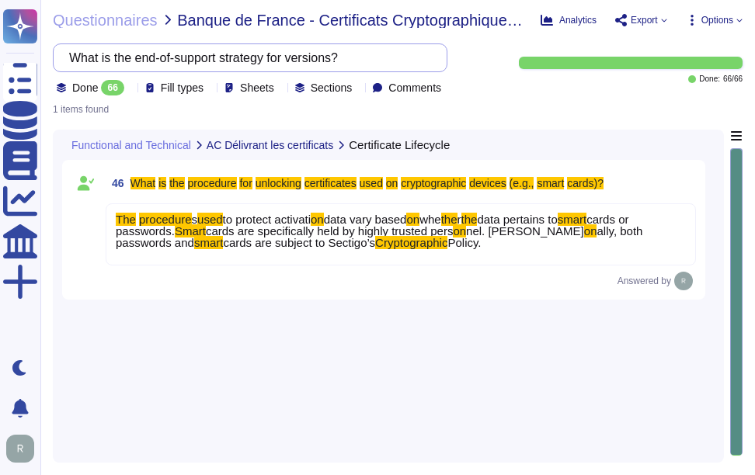
scroll to position [0, 152]
type input "What is the procedure for unlocking certificates used on cryptographic devices …"
click at [360, 187] on span at bounding box center [357, 183] width 3 height 12
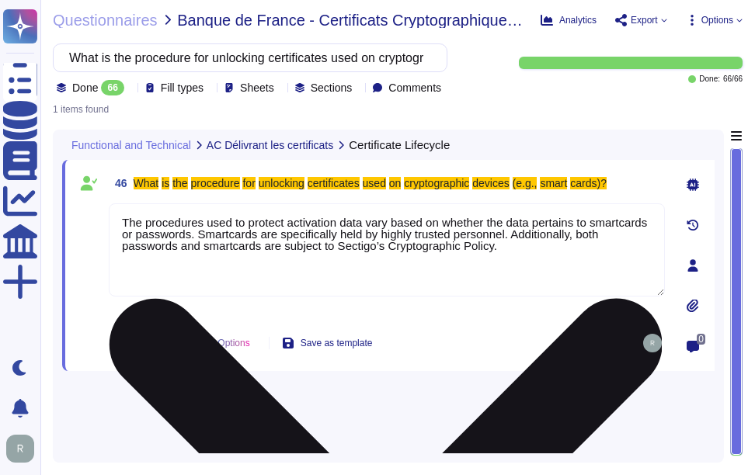
type textarea "The procedures used to protect activation data vary based on whether the data p…"
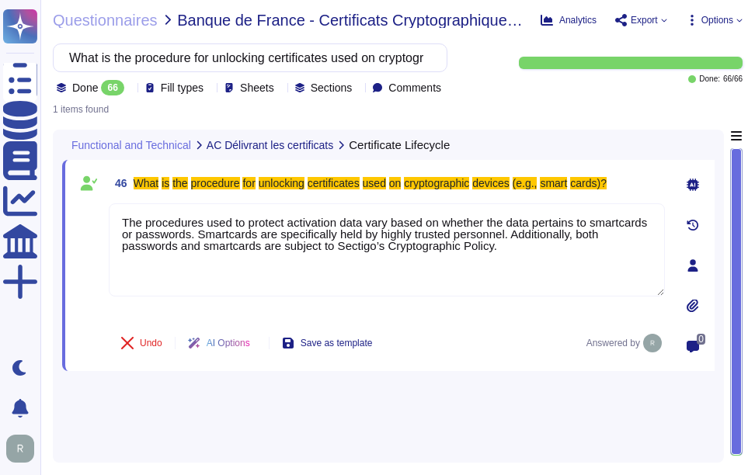
click at [516, 159] on div "Functional and Technical AC Délivrant les certificats Certificate Lifecycle" at bounding box center [388, 145] width 652 height 30
click at [279, 143] on span "AC Délivrant les certificats" at bounding box center [270, 145] width 127 height 11
click at [130, 89] on icon at bounding box center [130, 89] width 0 height 0
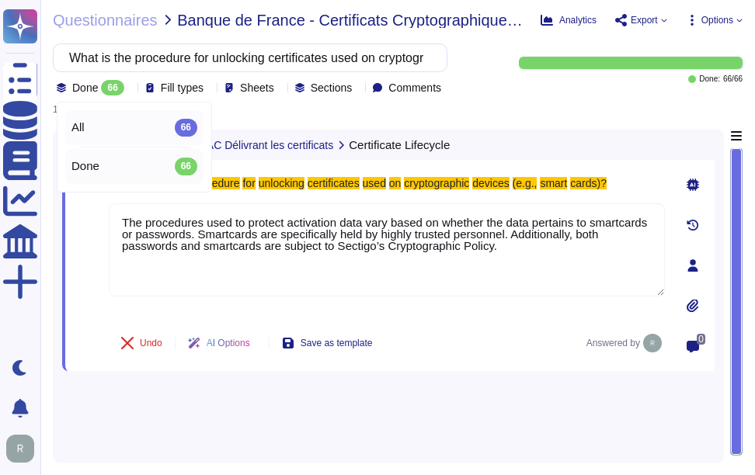
click at [127, 127] on div "All 66" at bounding box center [134, 127] width 126 height 17
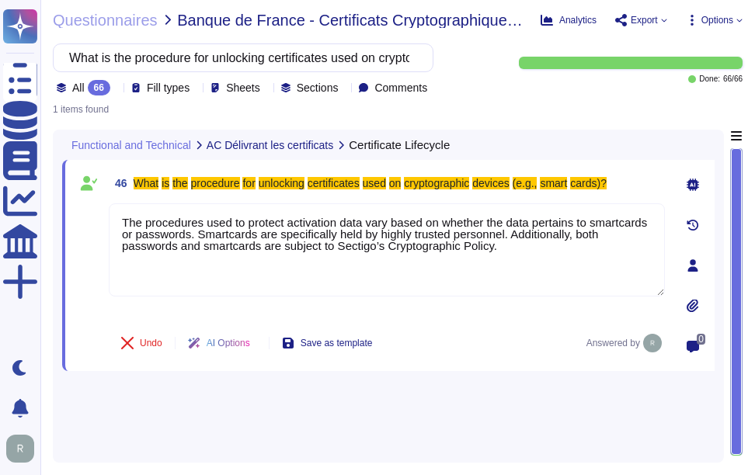
click at [259, 18] on span "Banque de France - Certificats Cryptographiques publics Bordereau réponse engl…" at bounding box center [352, 20] width 351 height 16
drag, startPoint x: 179, startPoint y: 19, endPoint x: 298, endPoint y: 20, distance: 119.6
click at [298, 20] on span "Banque de France - Certificats Cryptographiques publics Bordereau réponse engl…" at bounding box center [352, 20] width 351 height 16
copy span "Banque de France"
click at [73, 22] on span "Questionnaires" at bounding box center [105, 20] width 105 height 16
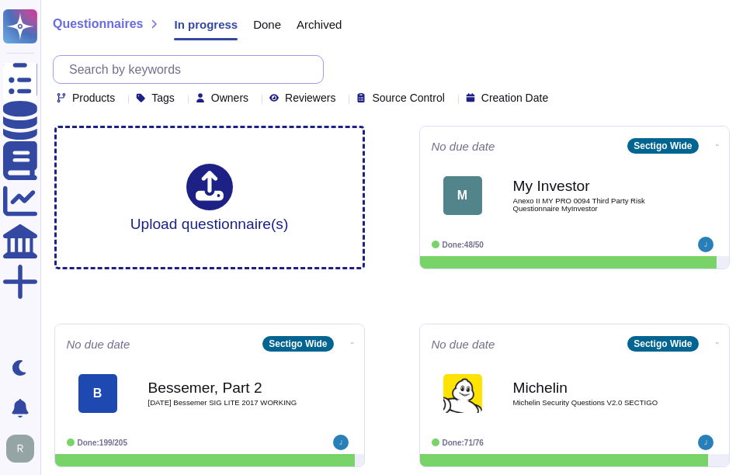
click at [247, 68] on input "text" at bounding box center [192, 69] width 262 height 27
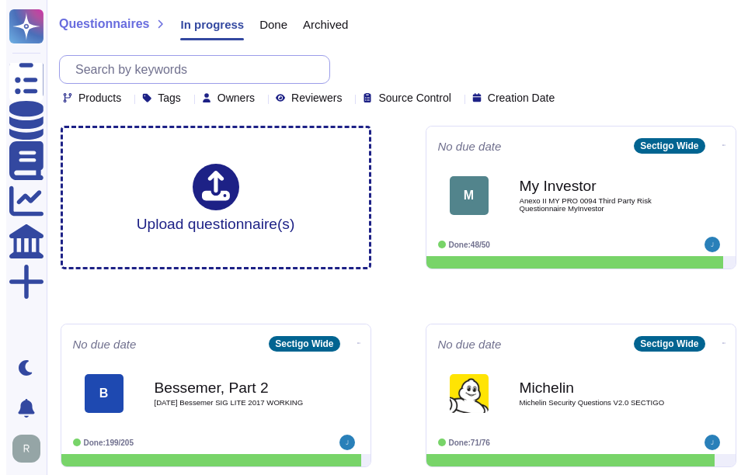
paste input "Banque de France"
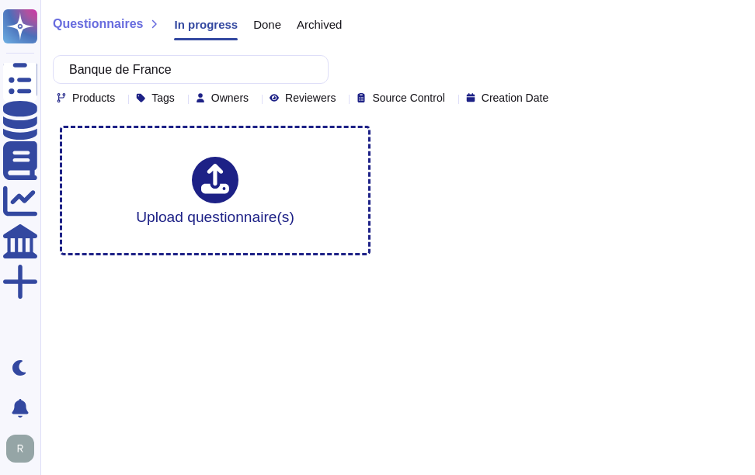
type input "Banque de France"
click at [264, 14] on div "Done" at bounding box center [259, 27] width 43 height 31
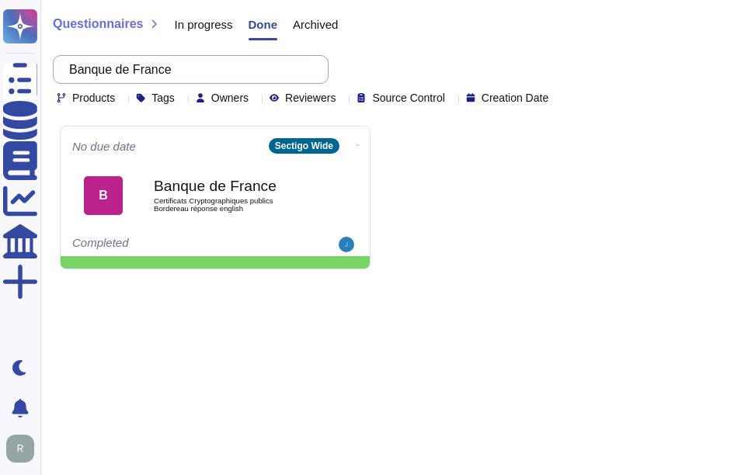
click at [251, 69] on input "Banque de France" at bounding box center [186, 69] width 251 height 27
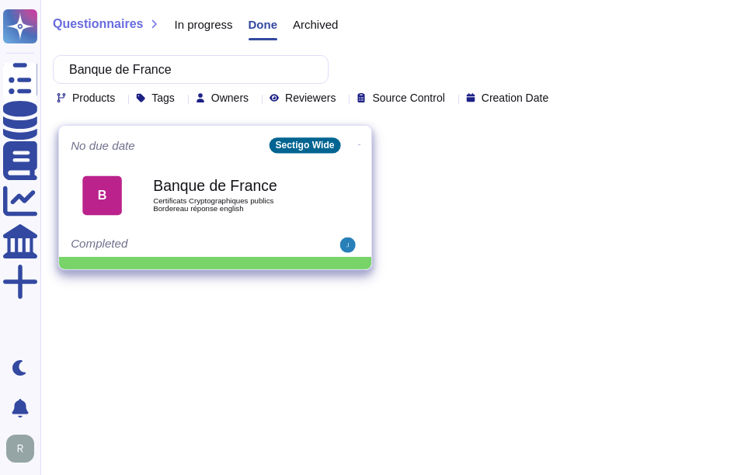
click at [230, 184] on b "Banque de France" at bounding box center [231, 186] width 157 height 15
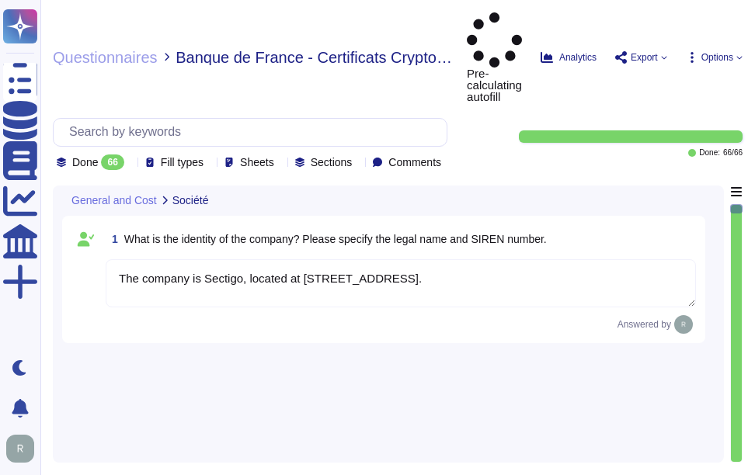
type textarea "The company is Sectigo, located at [STREET_ADDRESS]."
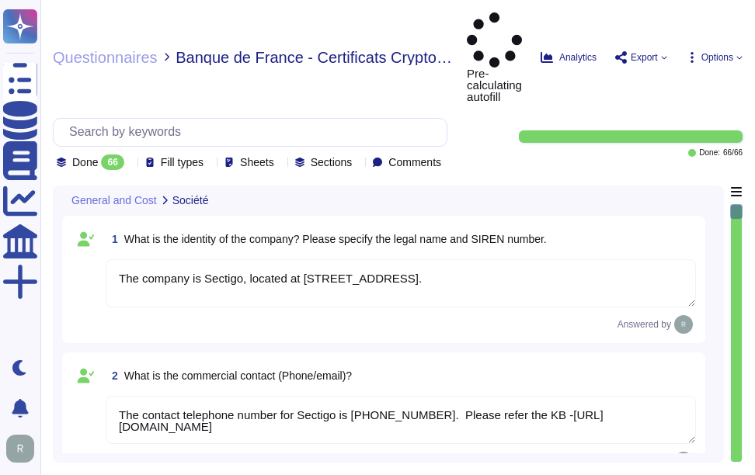
type textarea "The contact telephone number for Sectigo is [PHONE_NUMBER]. Please refer the KB…"
type textarea "We are a privately held company and do not disclose this information."
type textarea "We are privately held and do not share this information."
type textarea "Your enterprise sales representative will share the details."
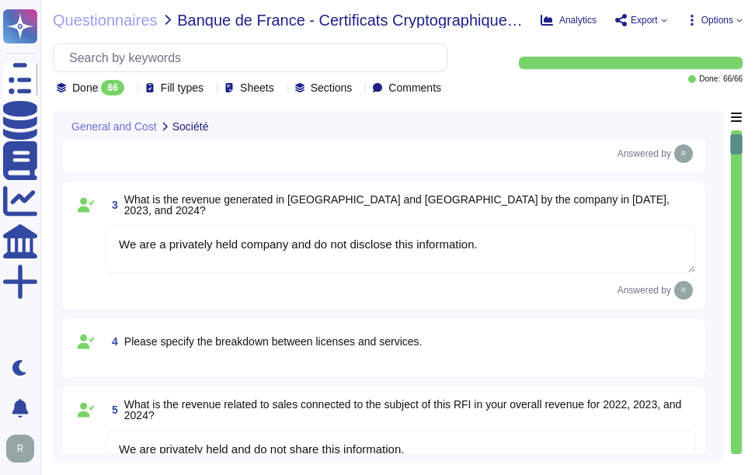
type textarea "Your enterprise sales representative will share the details."
type textarea "We are privately held and do not share this information."
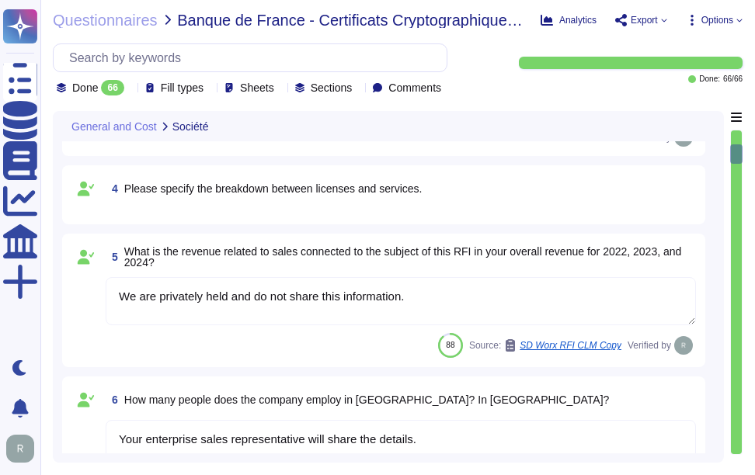
type textarea "We handle maintenance and upgrades by defining optimal times for installation, …"
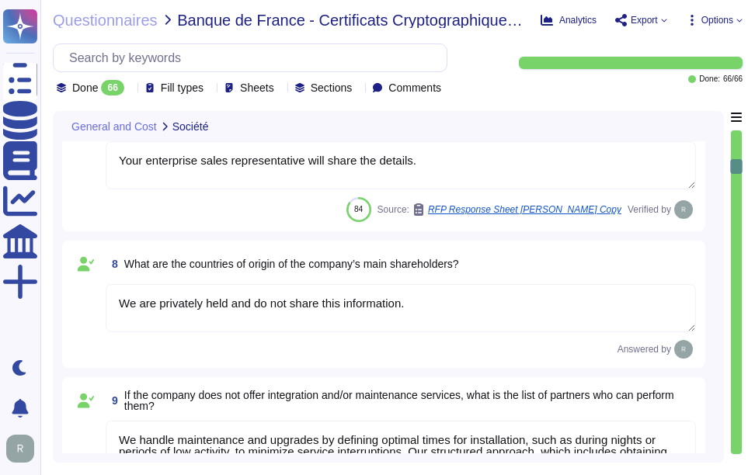
type textarea "No, Sectigo is incorporated in the [GEOGRAPHIC_DATA]. Sectigo complies fully wi…"
type textarea "We offer a variety of SSL authentication certificate types, including: 1. Multi…"
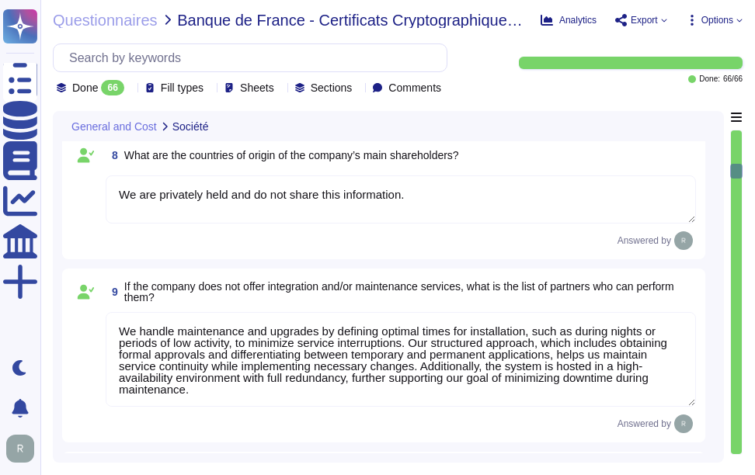
type textarea "We offer Wildcard Certificates, which cover sub-domains of any single domain. O…"
type textarea "We offer a variety of certificates, including Organization Validation and Exten…"
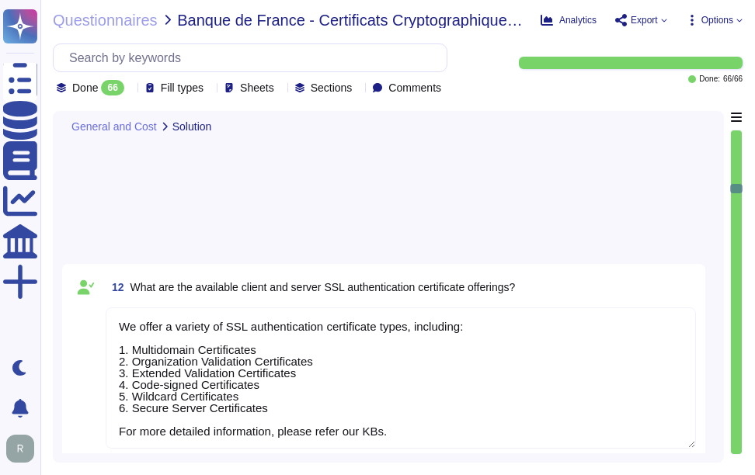
type textarea "The client authentication certificate offerings include: 1. Organization Valida…"
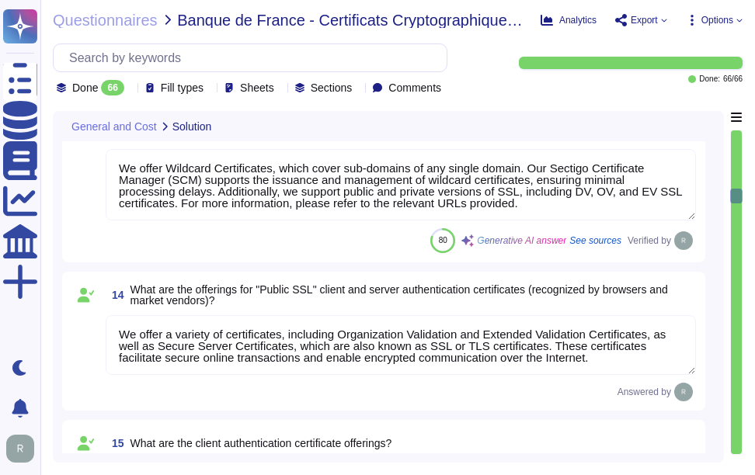
type textarea "Sectigo offers Code Signing Certificates as part of its services, which include…"
type textarea "Sectigo does offer eIDAS signature (and seal) certificate products. Please refe…"
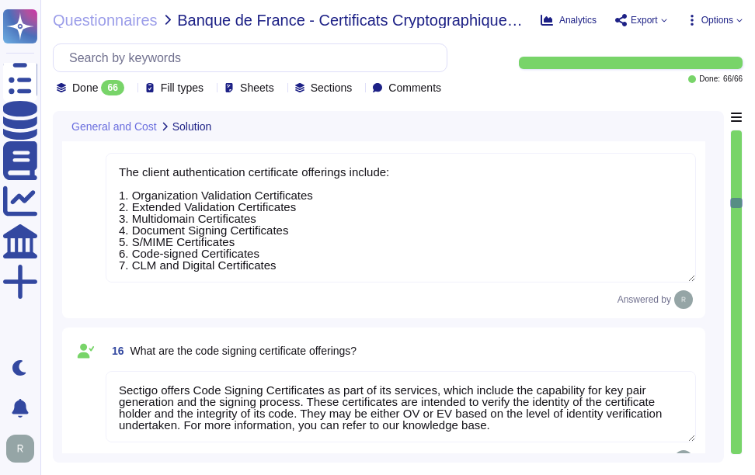
type textarea "Sectigo provides a timestamping service as part of its Code Signing Certificate…"
type textarea "We offer the following types of certificates: 1. Organization Validation Certif…"
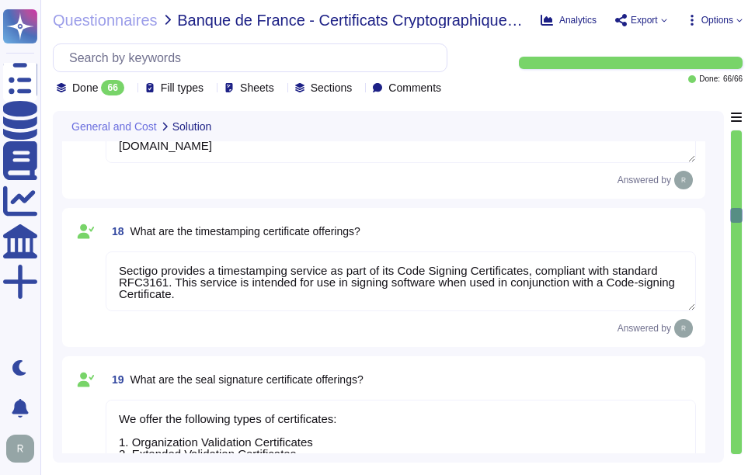
type textarea "Yes, we offer QWAC certificate. Please refer the KB -[URL][DOMAIN_NAME]"
type textarea "We offer the following types of certificates: 1. Organization Validation Certif…"
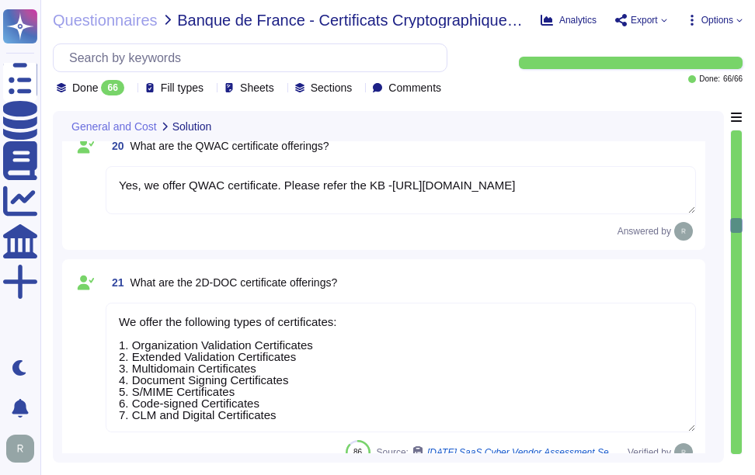
type textarea "We offer the following types of certificates: 1. Organization Validation Certif…"
type textarea "Our typical clients span a wide range of industries and sectors, including Fina…"
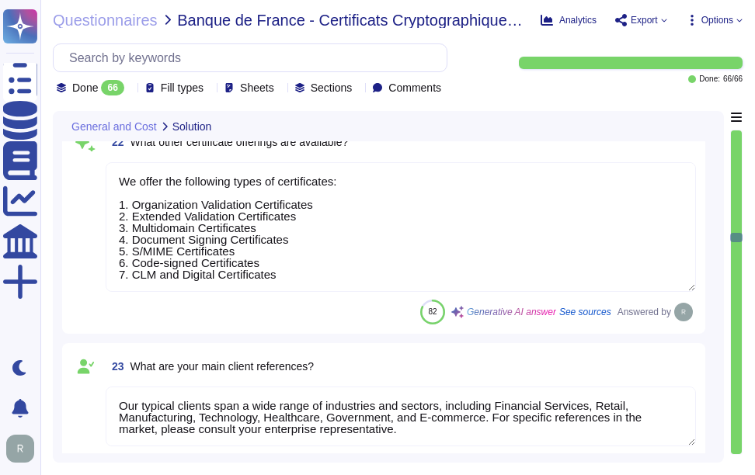
type textarea "Your enterprise sales representative can assist you with references in the Fren…"
type textarea "Yes"
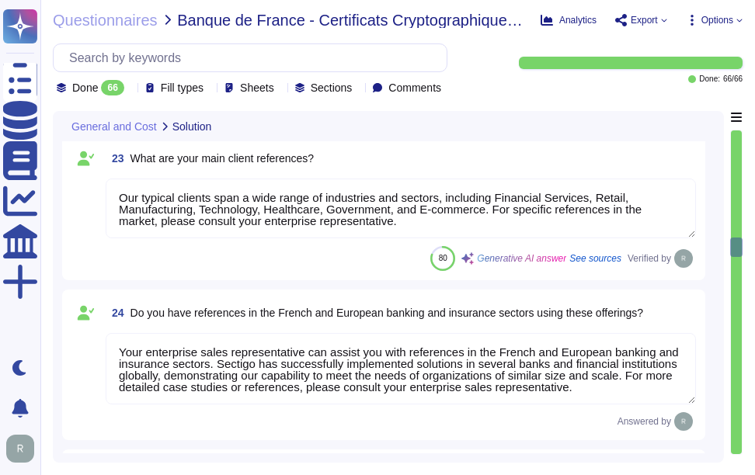
type textarea "Please contact your enterprise sales representative."
type textarea "Please discuss with your enterprise sales representative."
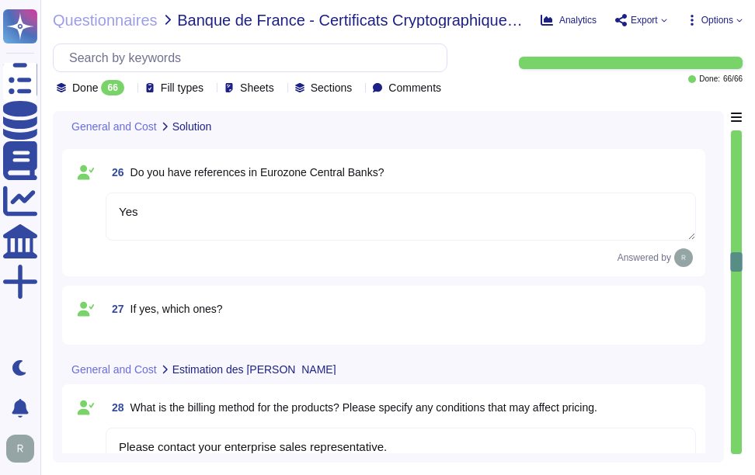
type textarea "The response and acknowledgment times for support incidents at [GEOGRAPHIC_DATA…"
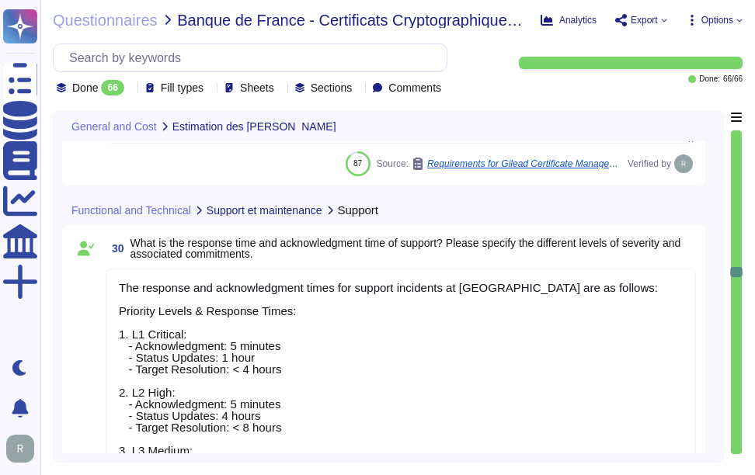
scroll to position [4116, 0]
type textarea "Yes, Sectigo provides a self-service ticketing system as part of our support po…"
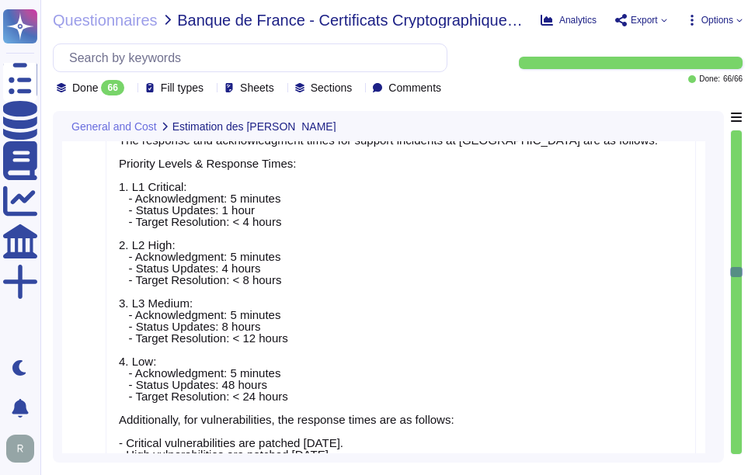
scroll to position [4426, 0]
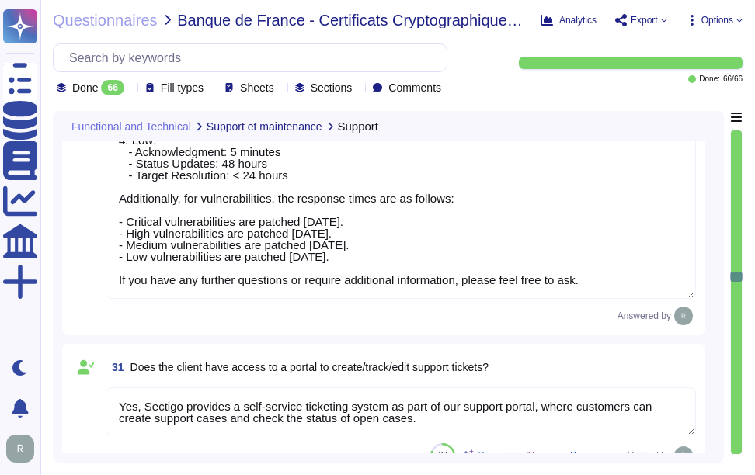
type textarea "The methods for submitting support or information requests are: 1. Self-Service…"
type textarea "Please refer following KBs of our root and intermediate Certificates, [URL][DOM…"
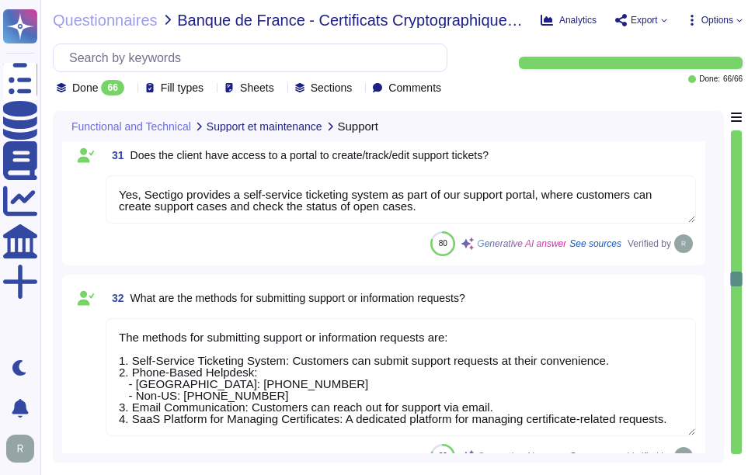
scroll to position [4737, 0]
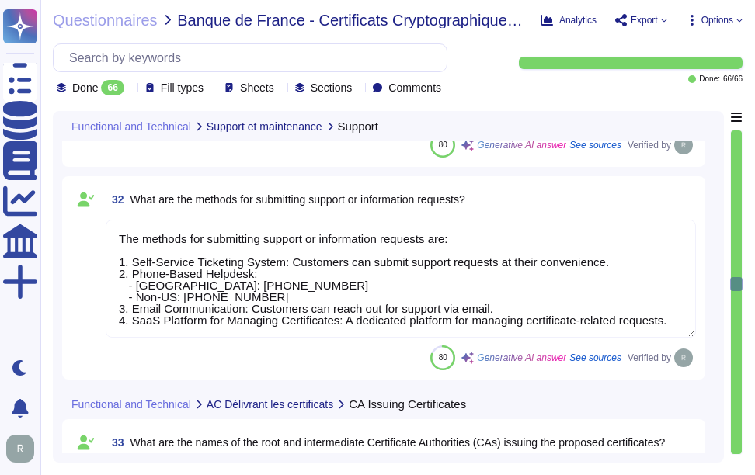
type textarea "Your enterprise sales manager can discuss this question."
type textarea "Please refer our KBs [URL][DOMAIN_NAME] [URL][DOMAIN_NAME]"
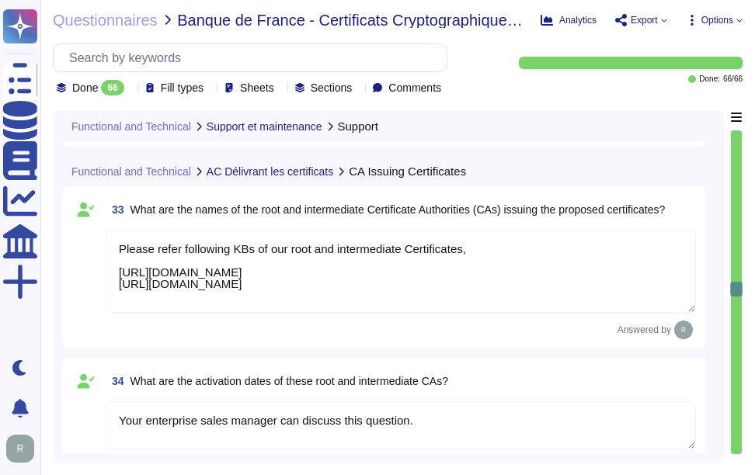
type textarea "The market browsers that recognize these CAs include Google Chrome, Apple, Mozi…"
type textarea "Your enterprise sales manager can discuss this question."
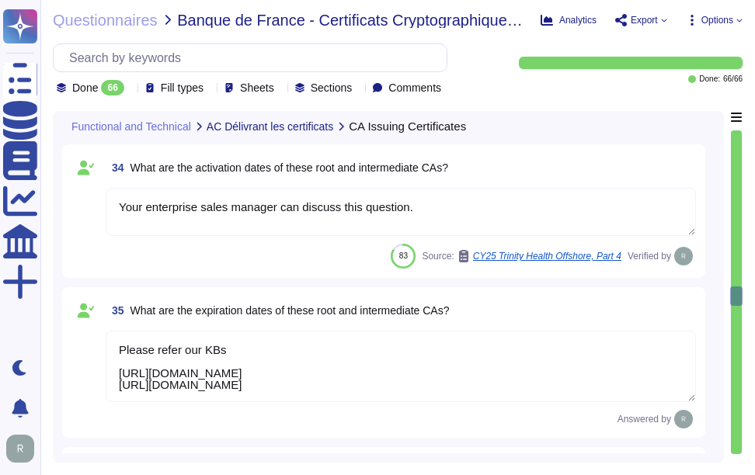
type textarea "Your enterprise sales manager can discuss this question."
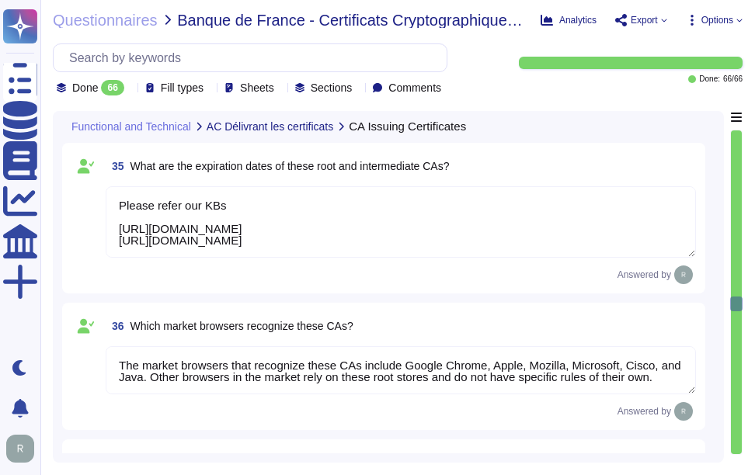
type textarea "Please refer our KBs. We have used both RSA and ECC. [URL][DOMAIN_NAME] [URL][D…"
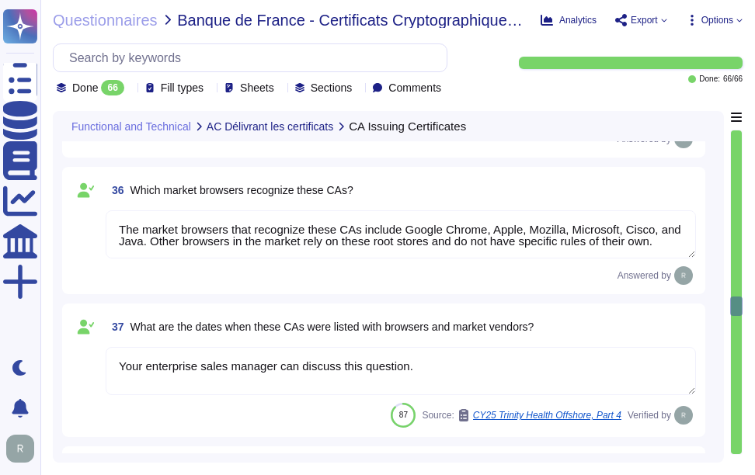
type textarea "Please refer our KBs. We have used both RSA and ECC. [URL][DOMAIN_NAME] [URL][D…"
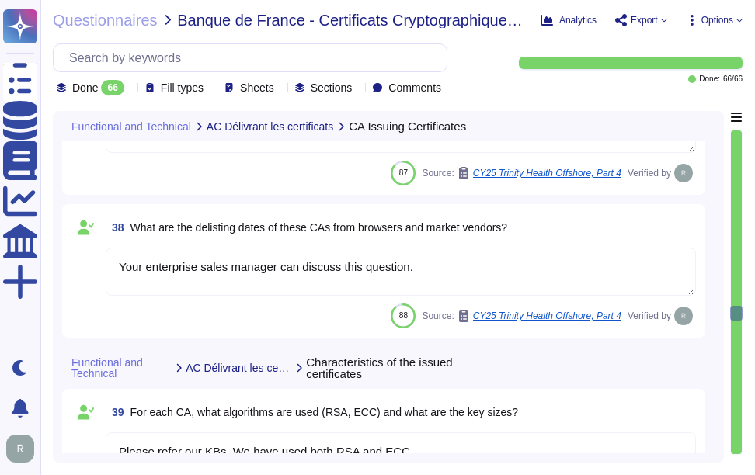
type textarea "Please refer our KBs. We have used both RSA and ECC. [URL][DOMAIN_NAME] [URL][D…"
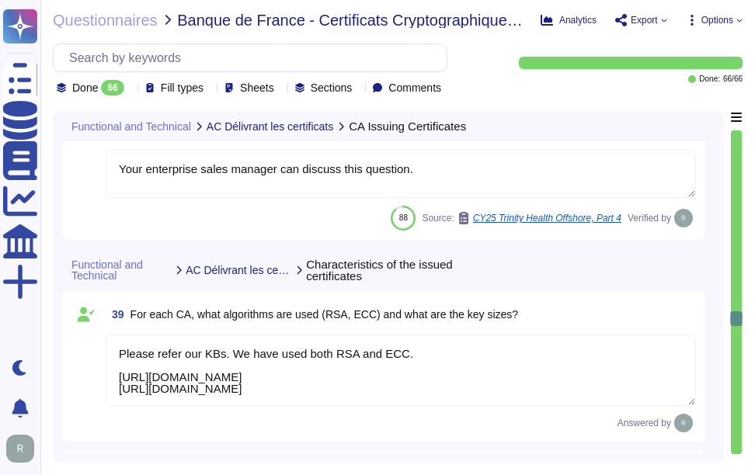
type textarea "Please refer our KBs. We have used both RSA and ECC. [URL][DOMAIN_NAME] [URL][D…"
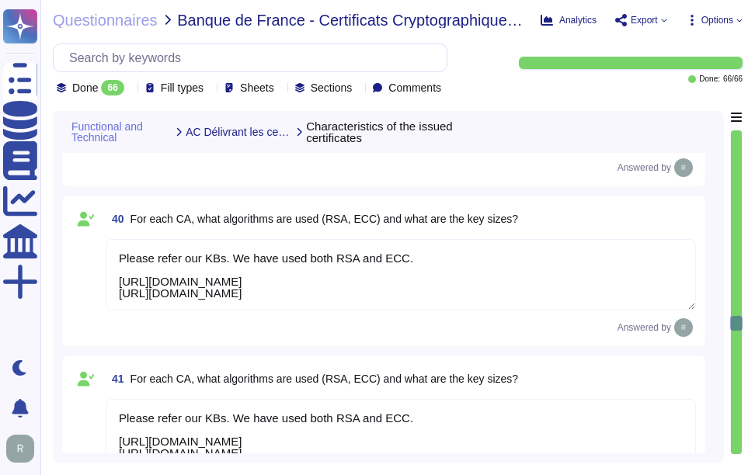
type textarea "Please refer our KBs. We have used both RSA and ECC. [URL][DOMAIN_NAME] [URL][D…"
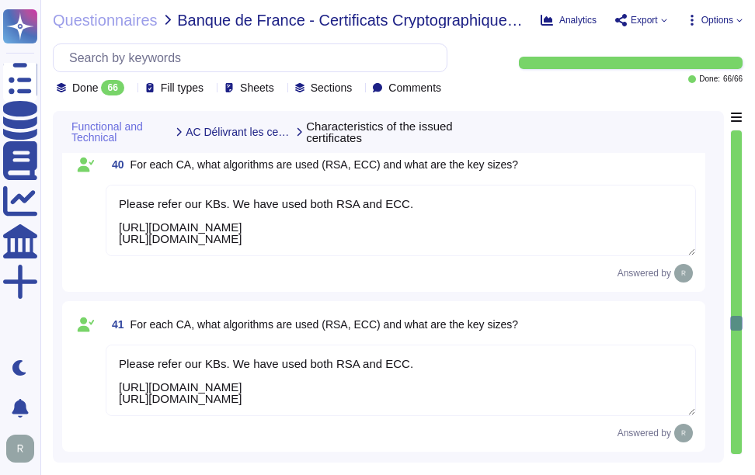
scroll to position [6057, 0]
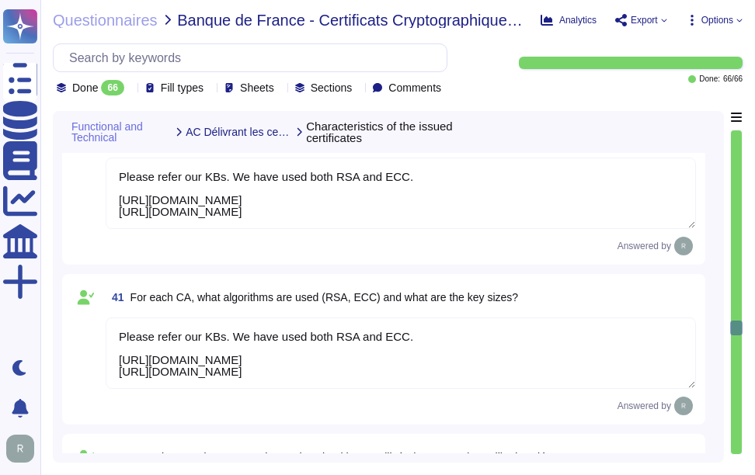
type textarea "The roles involved in the certificate lifecycle at Sectigo include: 1. Master R…"
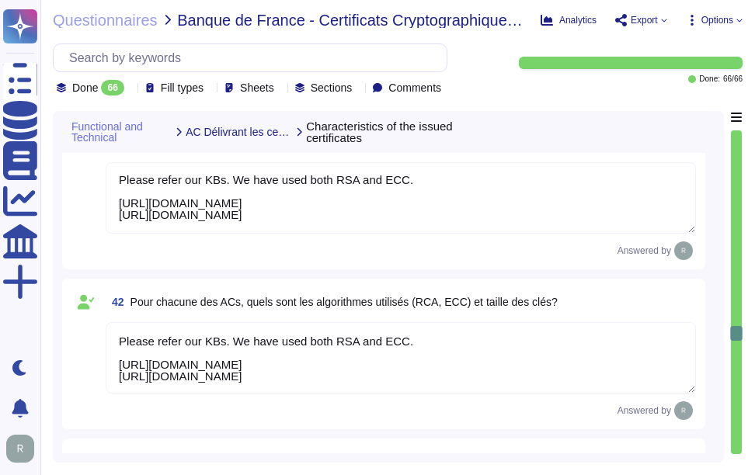
scroll to position [2, 0]
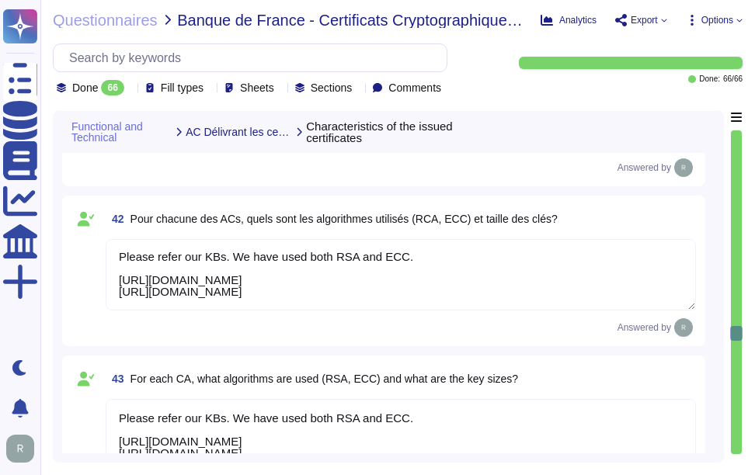
type textarea "Loremipsumd Sitametc Adipiscin: 4. Elitseddoei Tempori: U laboreetdol magnaal e…"
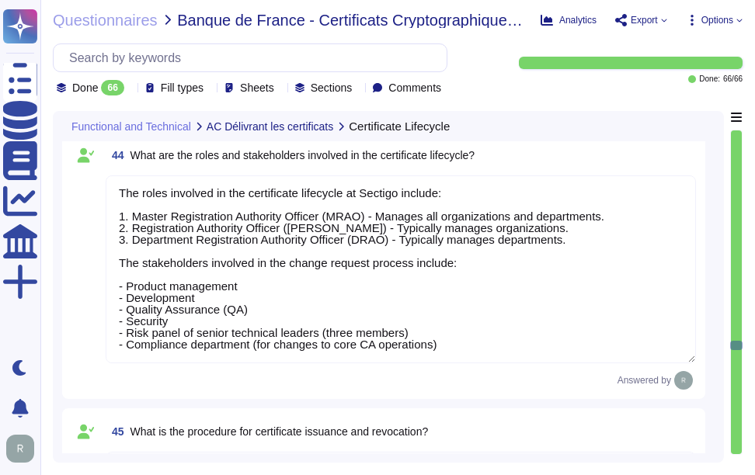
scroll to position [6834, 0]
type textarea "The procedures used to protect activation data vary based on whether the data p…"
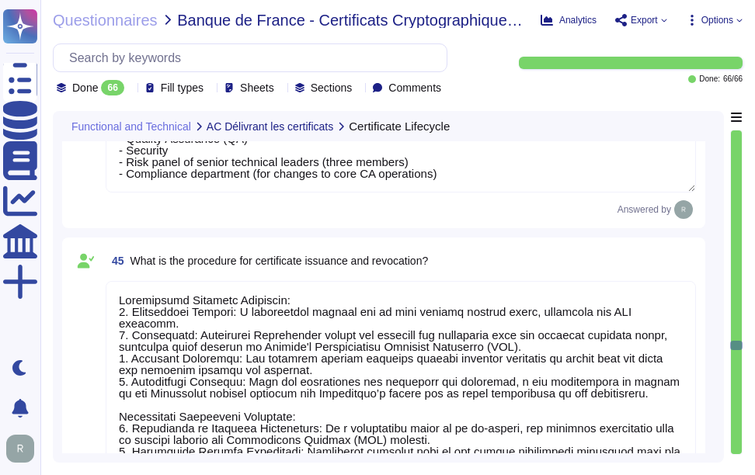
type textarea "Sectigo provides a robust solution for alerting users about certificate expirat…"
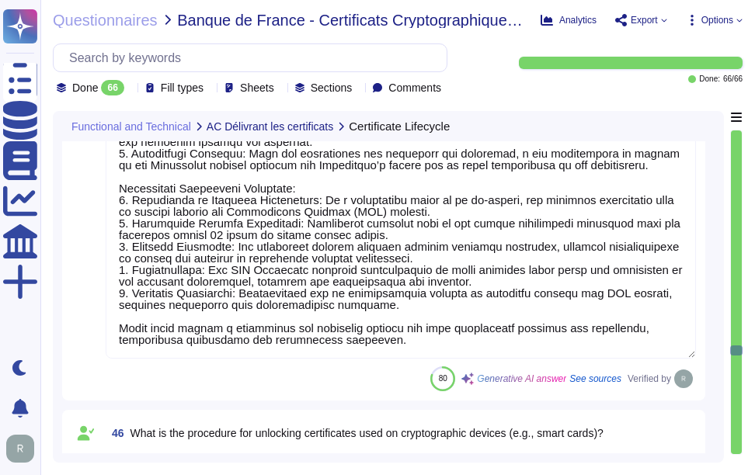
type textarea "Lor ipsumdolo sit ametconse adipiscinge seddoeiu te Incidid utlabore etd magnaa…"
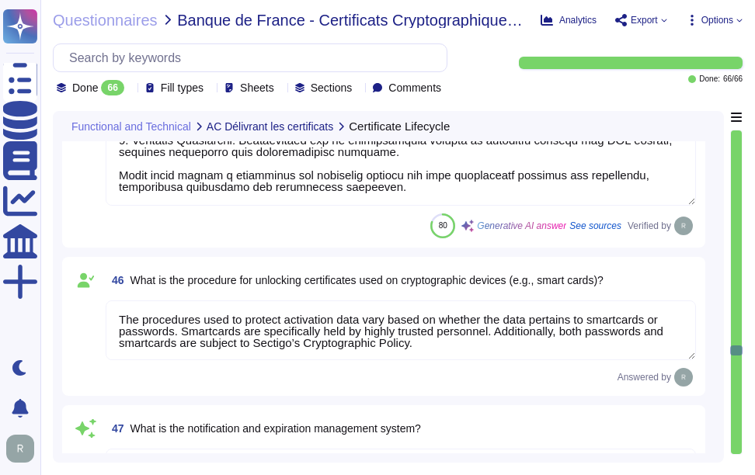
scroll to position [7222, 0]
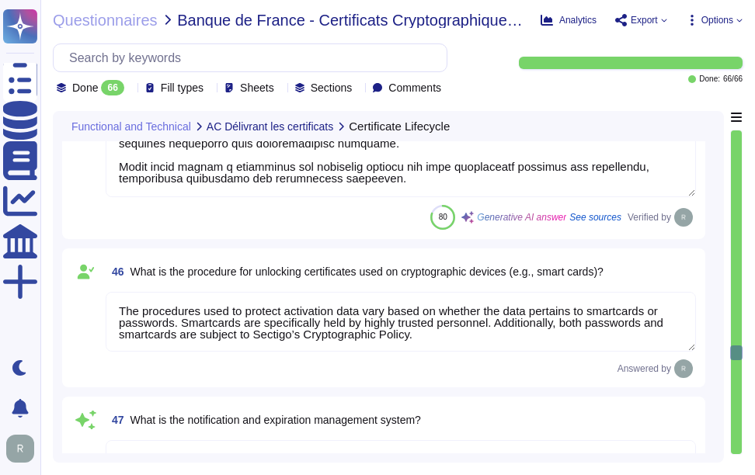
click at [274, 261] on span "46 What is the procedure for unlocking certificates used on cryptographic devic…" at bounding box center [355, 272] width 498 height 28
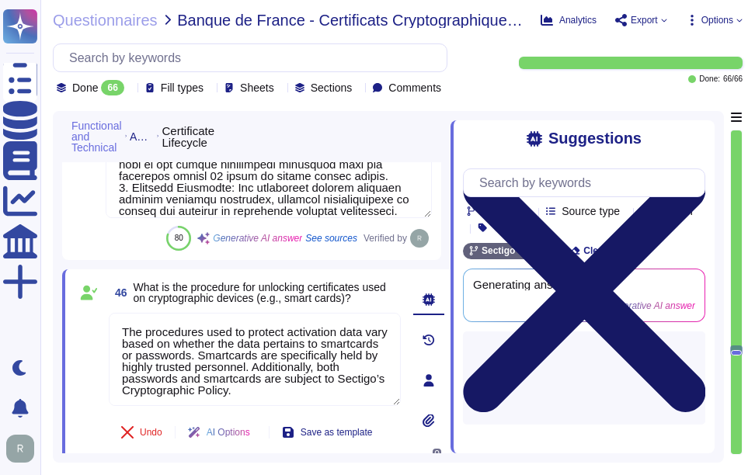
click at [693, 138] on icon at bounding box center [584, 291] width 242 height 323
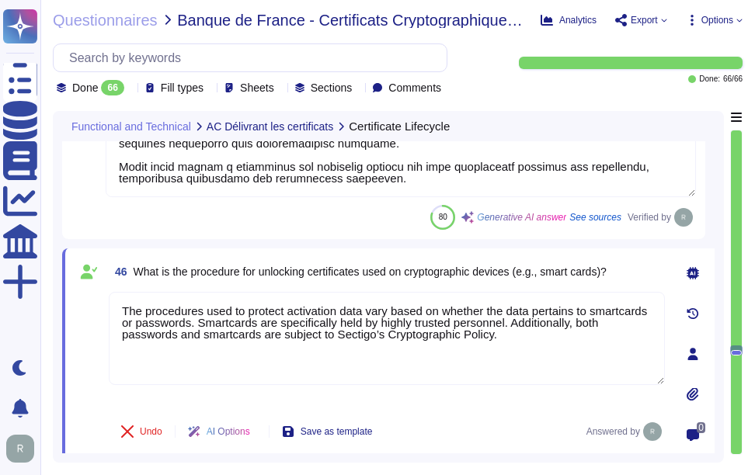
click at [341, 287] on div "46 What is the procedure for unlocking certificates used on cryptographic devic…" at bounding box center [370, 354] width 590 height 193
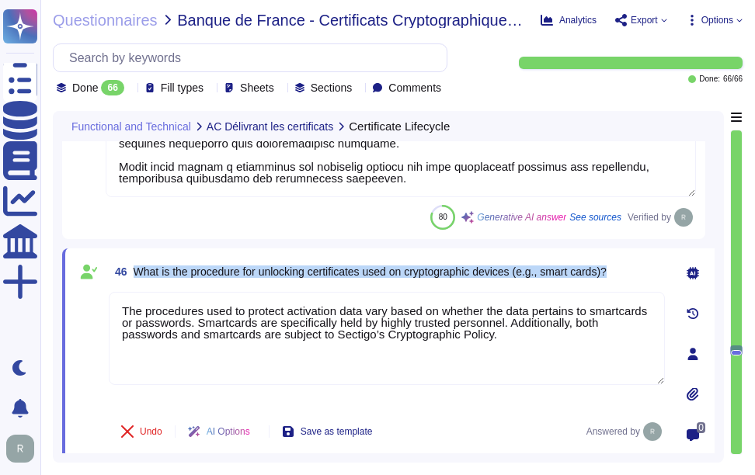
drag, startPoint x: 134, startPoint y: 269, endPoint x: 636, endPoint y: 273, distance: 501.7
click at [636, 273] on div "46 What is the procedure for unlocking certificates used on cryptographic devic…" at bounding box center [387, 272] width 556 height 28
click at [206, 283] on span "46 What is the procedure for unlocking certificates used on cryptographic devic…" at bounding box center [358, 272] width 498 height 28
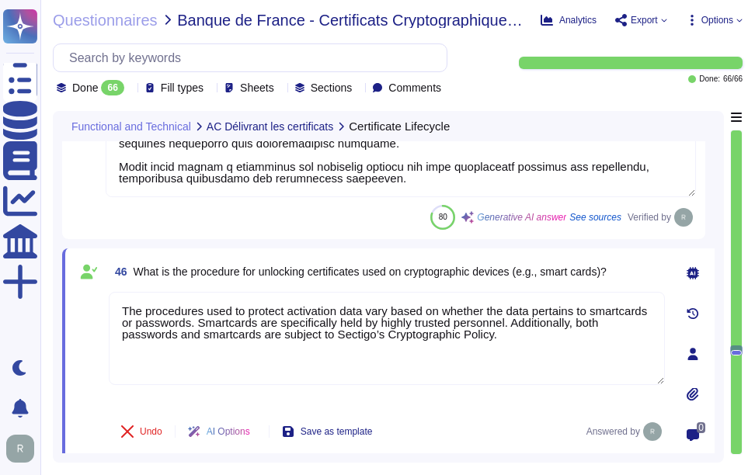
click at [408, 262] on span "46 What is the procedure for unlocking certificates used on cryptographic devic…" at bounding box center [358, 272] width 498 height 28
click at [99, 53] on input "text" at bounding box center [253, 57] width 385 height 27
paste input "Are the development, testing, and staging environments kept separate from the p…"
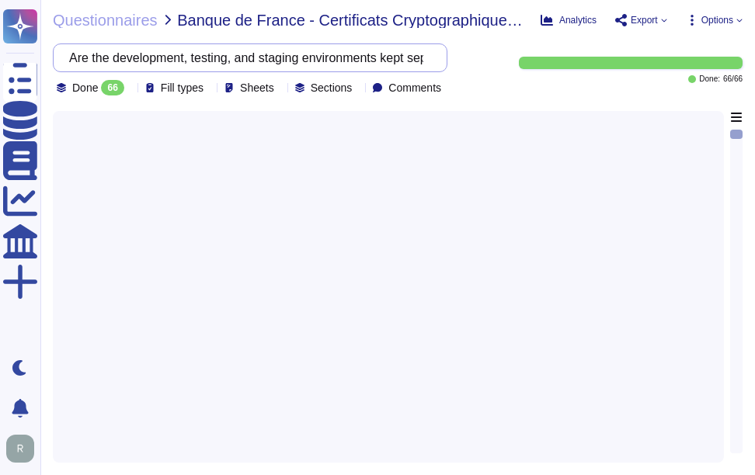
scroll to position [0, 0]
click at [126, 57] on input "Are the development, testing, and staging environments kept separate from the p…" at bounding box center [246, 57] width 370 height 27
drag, startPoint x: 87, startPoint y: 58, endPoint x: 280, endPoint y: 71, distance: 193.0
click at [280, 71] on div "Are the development, testing, and staging environments kept separate from the p…" at bounding box center [250, 57] width 394 height 29
type input "Are the development, testing, and staging environments kept separate from the p…"
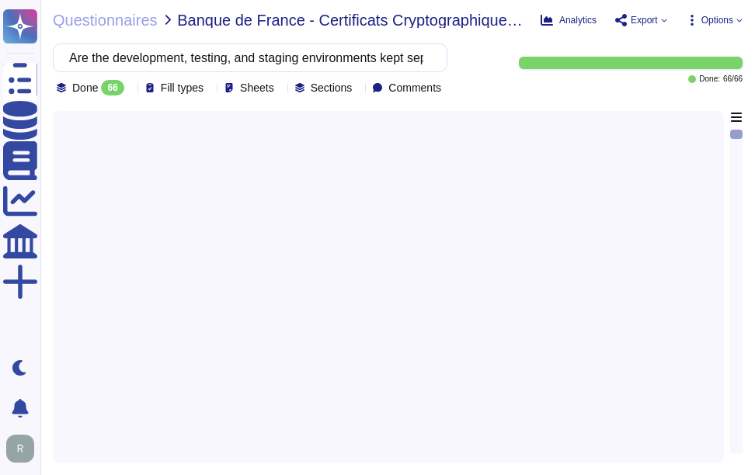
click at [454, 232] on div at bounding box center [388, 282] width 652 height 342
click at [265, 21] on span "Banque de France - Certificats Cryptographiques publics Bordereau réponse engl…" at bounding box center [352, 20] width 351 height 16
drag, startPoint x: 85, startPoint y: 58, endPoint x: 652, endPoint y: 90, distance: 568.6
click at [652, 90] on div "Are the development, testing, and staging environments kept separate from the p…" at bounding box center [398, 69] width 690 height 52
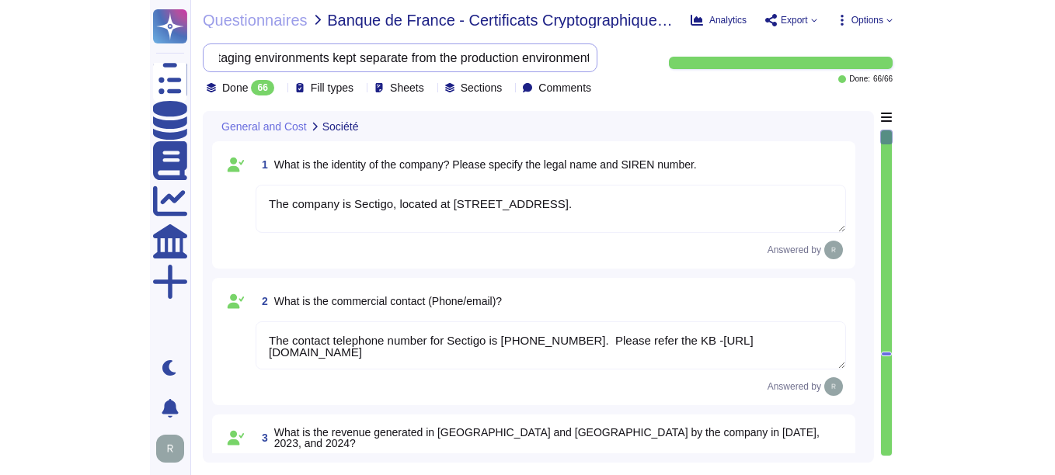
scroll to position [0, 0]
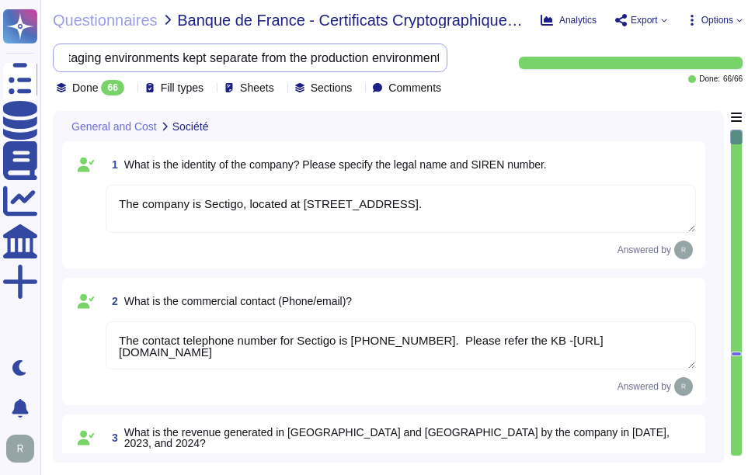
type textarea "The company is Sectigo, located at [STREET_ADDRESS]."
type textarea "The contact telephone number for Sectigo is [PHONE_NUMBER]. Please refer the KB…"
type textarea "We are a privately held company and do not disclose this information."
type textarea "We are privately held and do not share this information."
type textarea "Your enterprise sales representative will share the details."
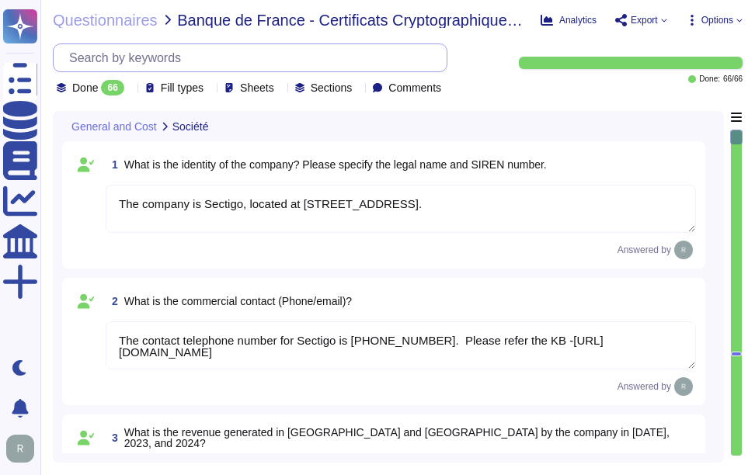
click at [148, 59] on input "text" at bounding box center [253, 57] width 385 height 27
paste input "development"
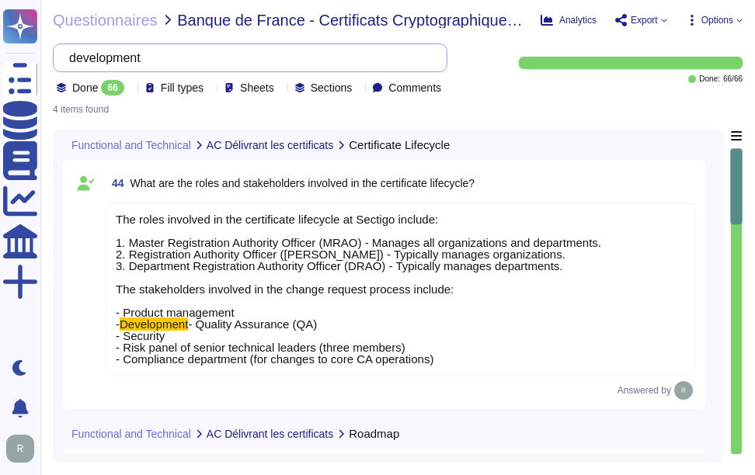
drag, startPoint x: 165, startPoint y: 56, endPoint x: -3, endPoint y: 32, distance: 170.2
click at [0, 32] on html "Questionnaires Knowledge Base Documents Analytics CAIQ / SIG More Dark mode Not…" at bounding box center [377, 237] width 755 height 475
paste input "testing, and staging"
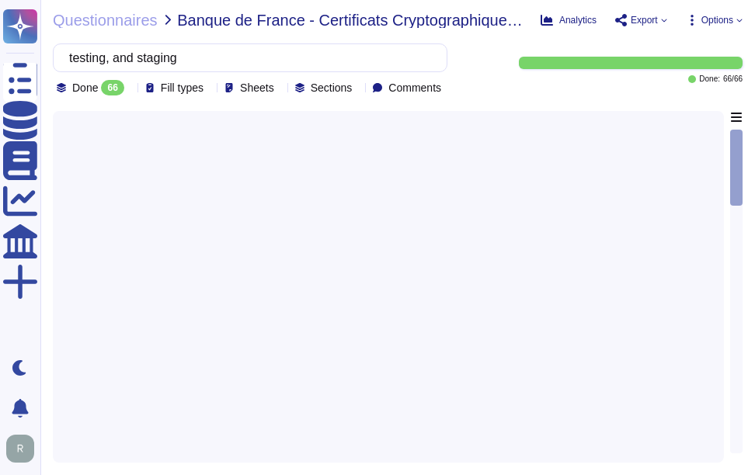
click at [489, 360] on div at bounding box center [388, 282] width 652 height 342
drag, startPoint x: 218, startPoint y: 58, endPoint x: -3, endPoint y: 64, distance: 221.4
click at [0, 64] on html "Questionnaires Knowledge Base Documents Analytics CAIQ / SIG More Dark mode Not…" at bounding box center [377, 237] width 755 height 475
paste input "What is the end-of-support strategy for versions?"
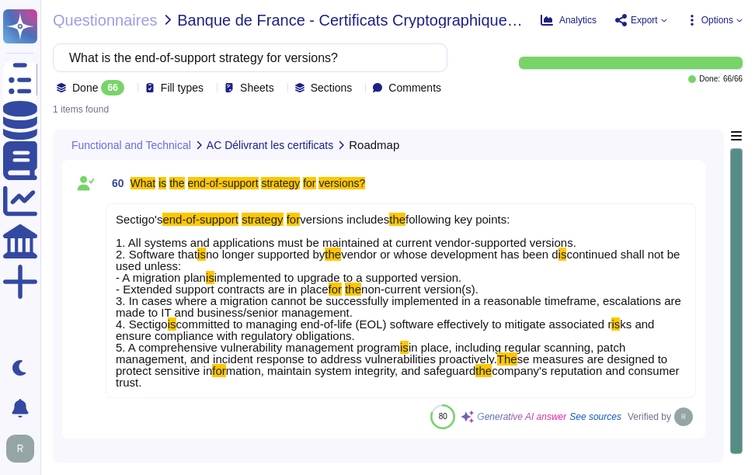
type input "What is the end-of-support strategy for versions?"
click at [210, 185] on mark "end-of-support" at bounding box center [223, 183] width 71 height 12
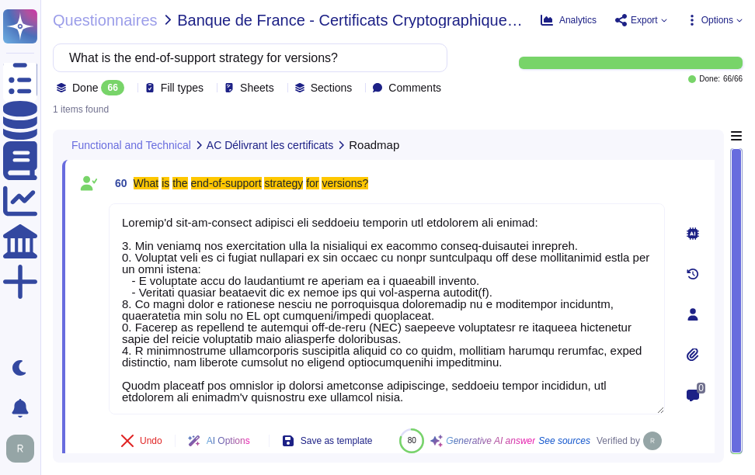
type textarea "Sectigo's end-of-support strategy for versions includes the following key point…"
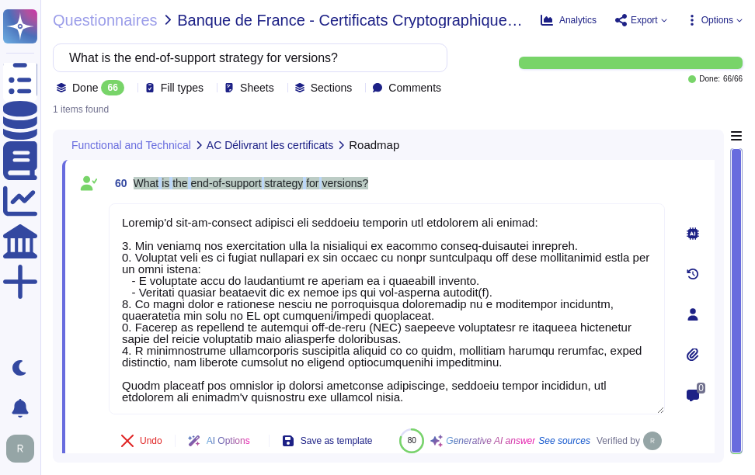
drag, startPoint x: 134, startPoint y: 182, endPoint x: 426, endPoint y: 169, distance: 291.5
click at [426, 169] on div "60 What is the end-of-support strategy for versions? Undo AI Options Save as te…" at bounding box center [388, 314] width 652 height 309
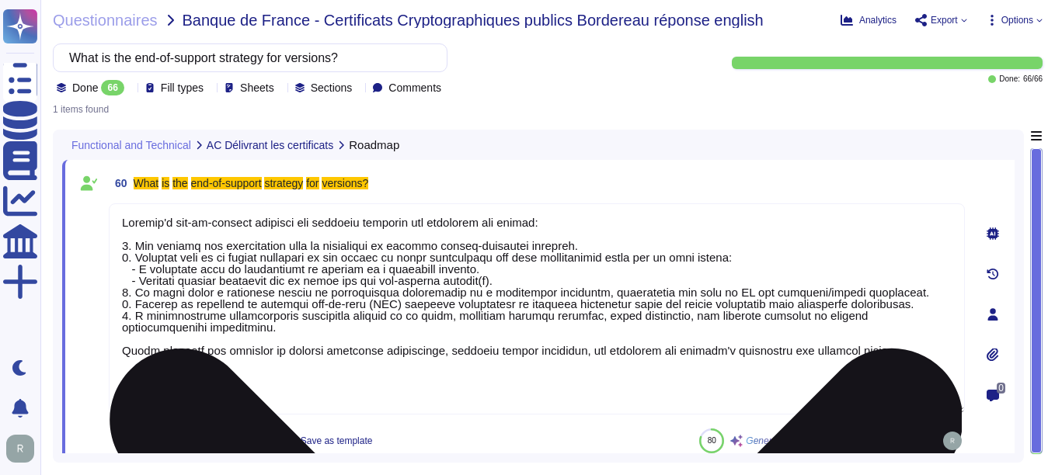
drag, startPoint x: 902, startPoint y: 355, endPoint x: 117, endPoint y: 214, distance: 797.6
click at [117, 214] on textarea at bounding box center [537, 308] width 856 height 211
